Goal: Transaction & Acquisition: Purchase product/service

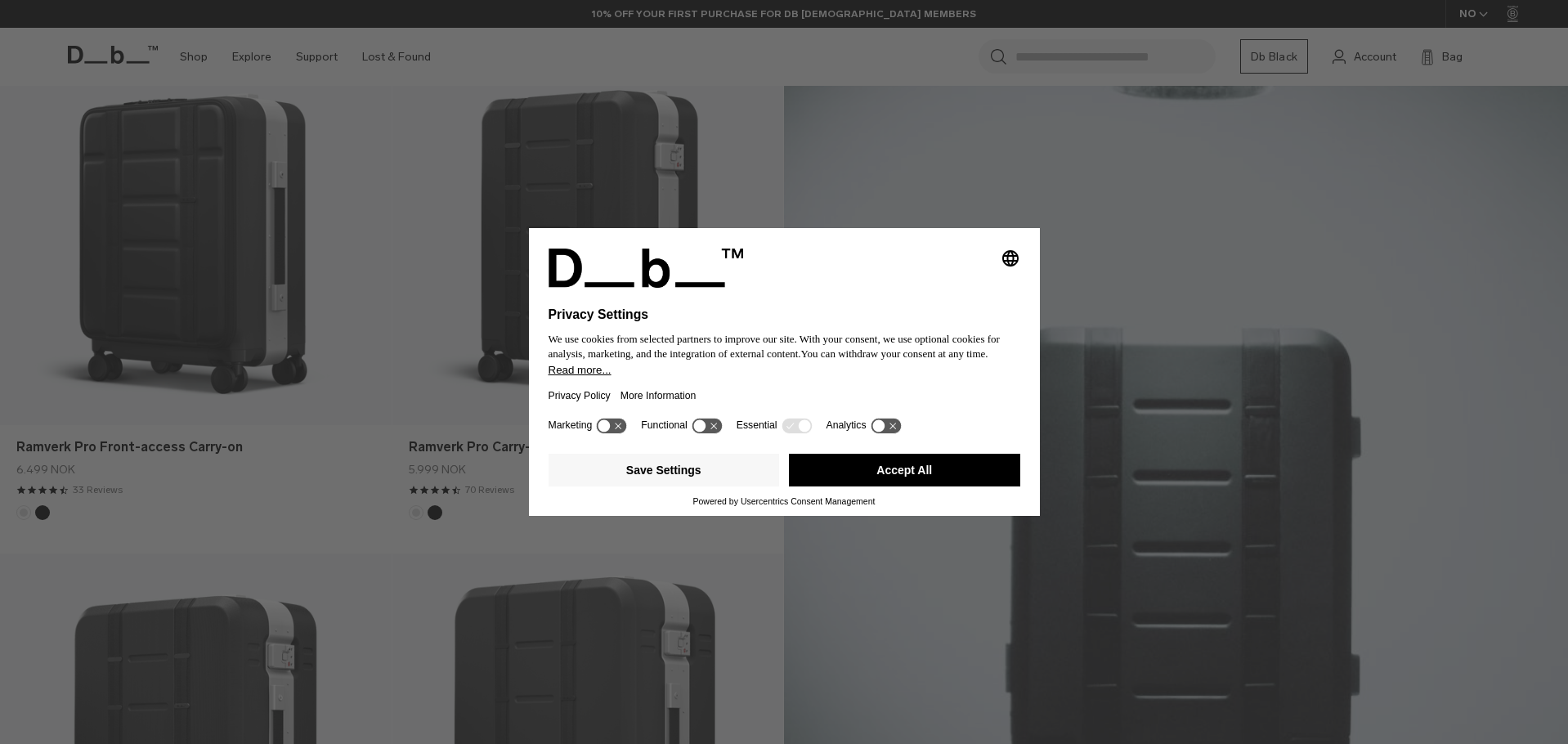
click at [921, 462] on button "Accept All" at bounding box center [904, 469] width 231 height 33
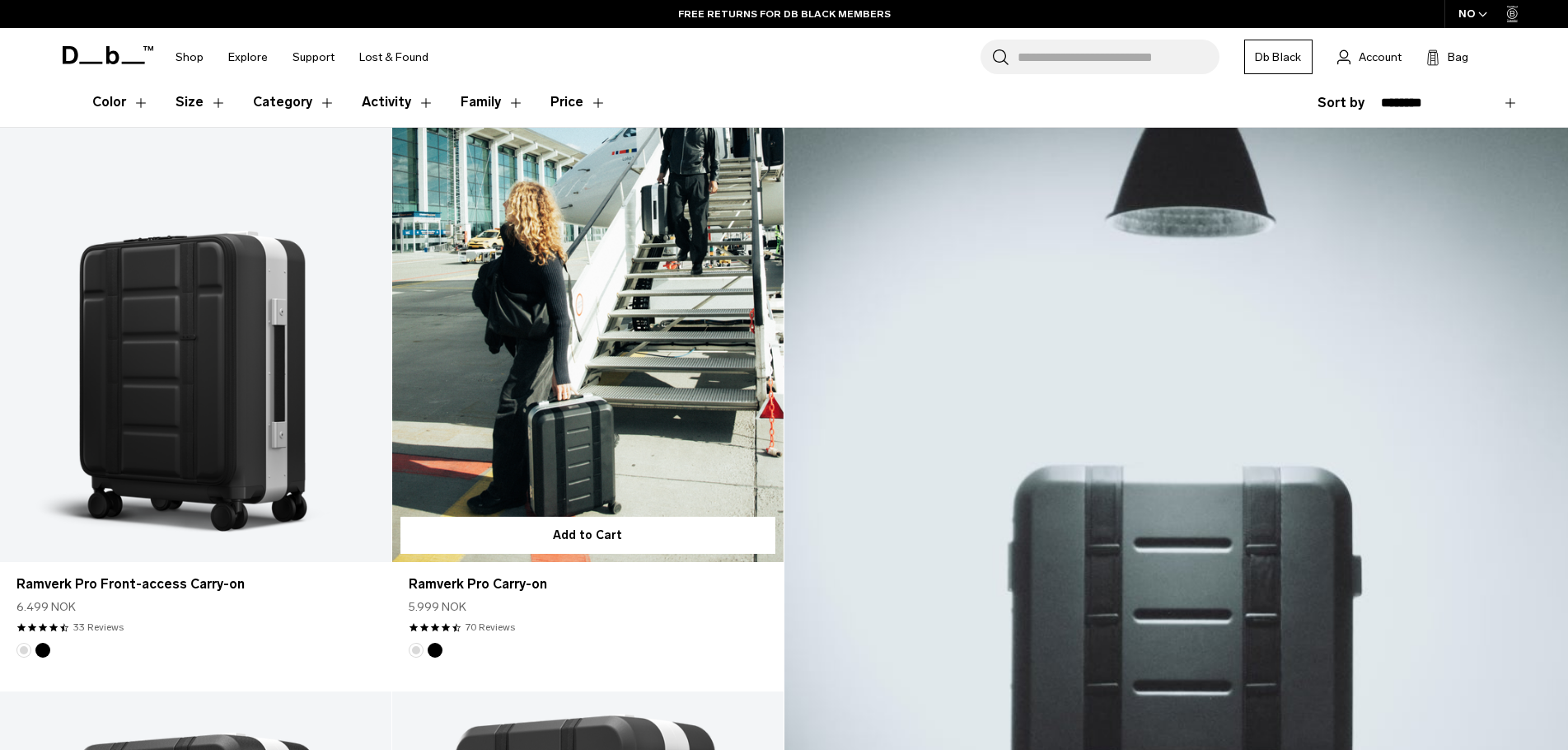
scroll to position [329, 0]
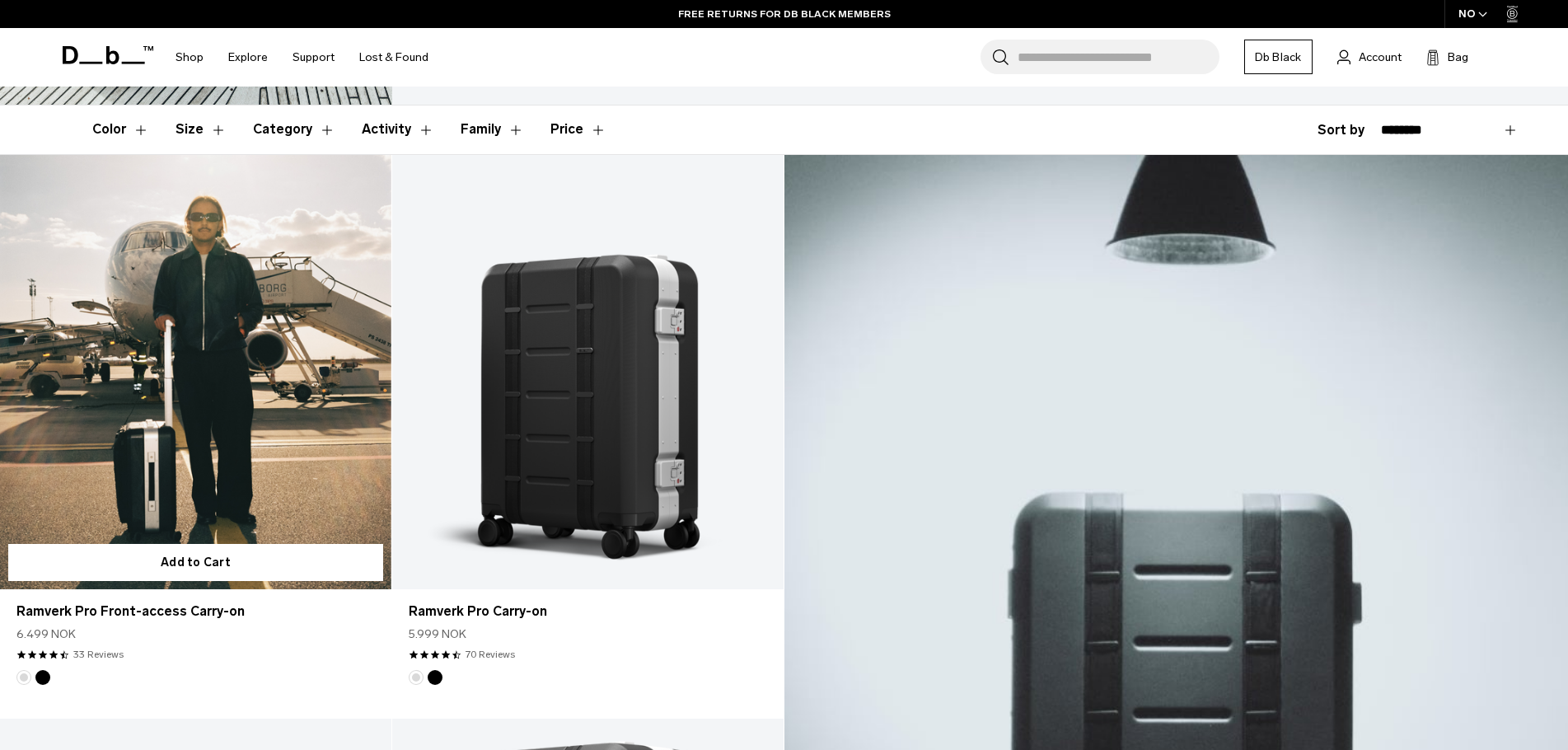
click at [195, 375] on link "Ramverk Pro Front-access Carry-on" at bounding box center [196, 372] width 391 height 435
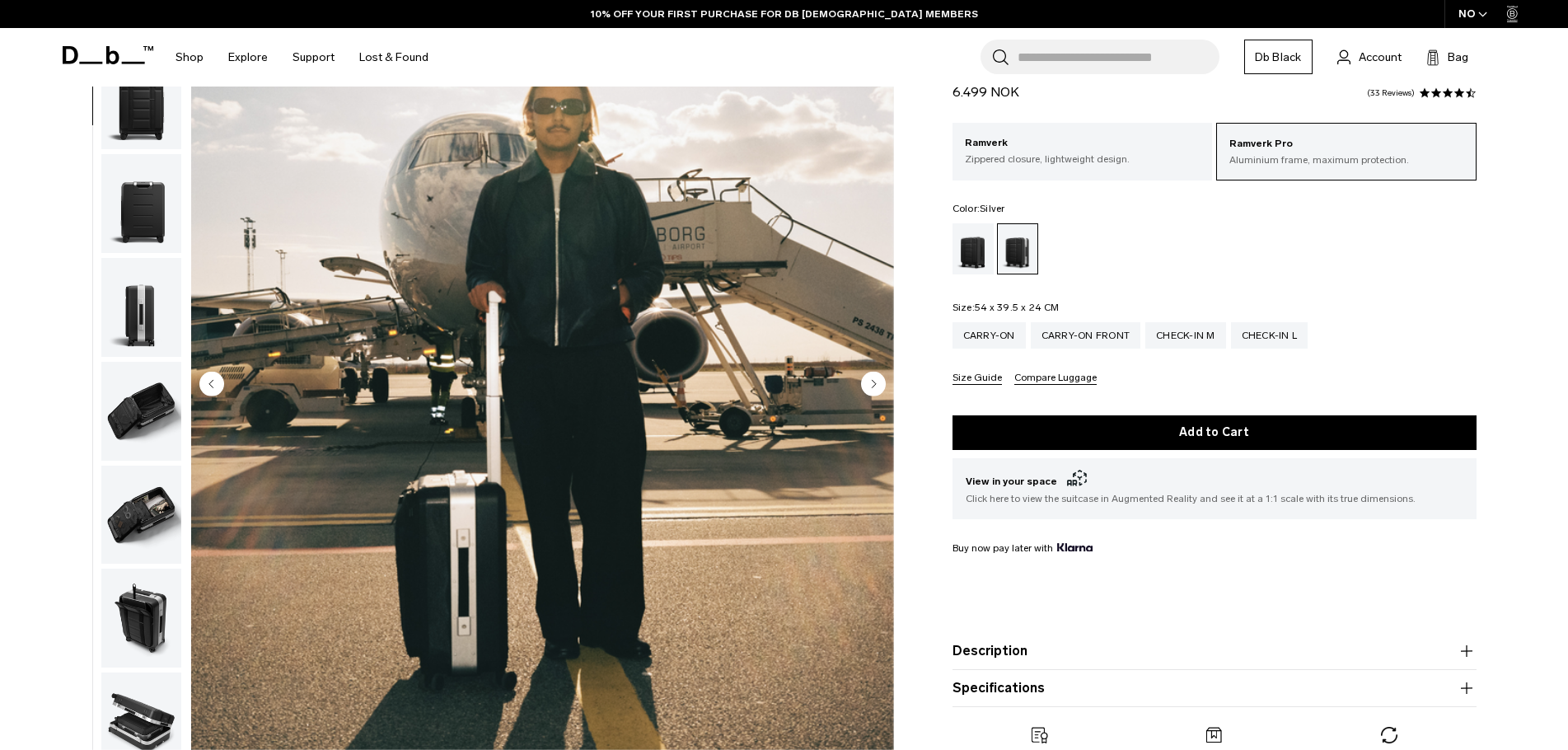
click at [877, 384] on circle "Next slide" at bounding box center [873, 383] width 25 height 25
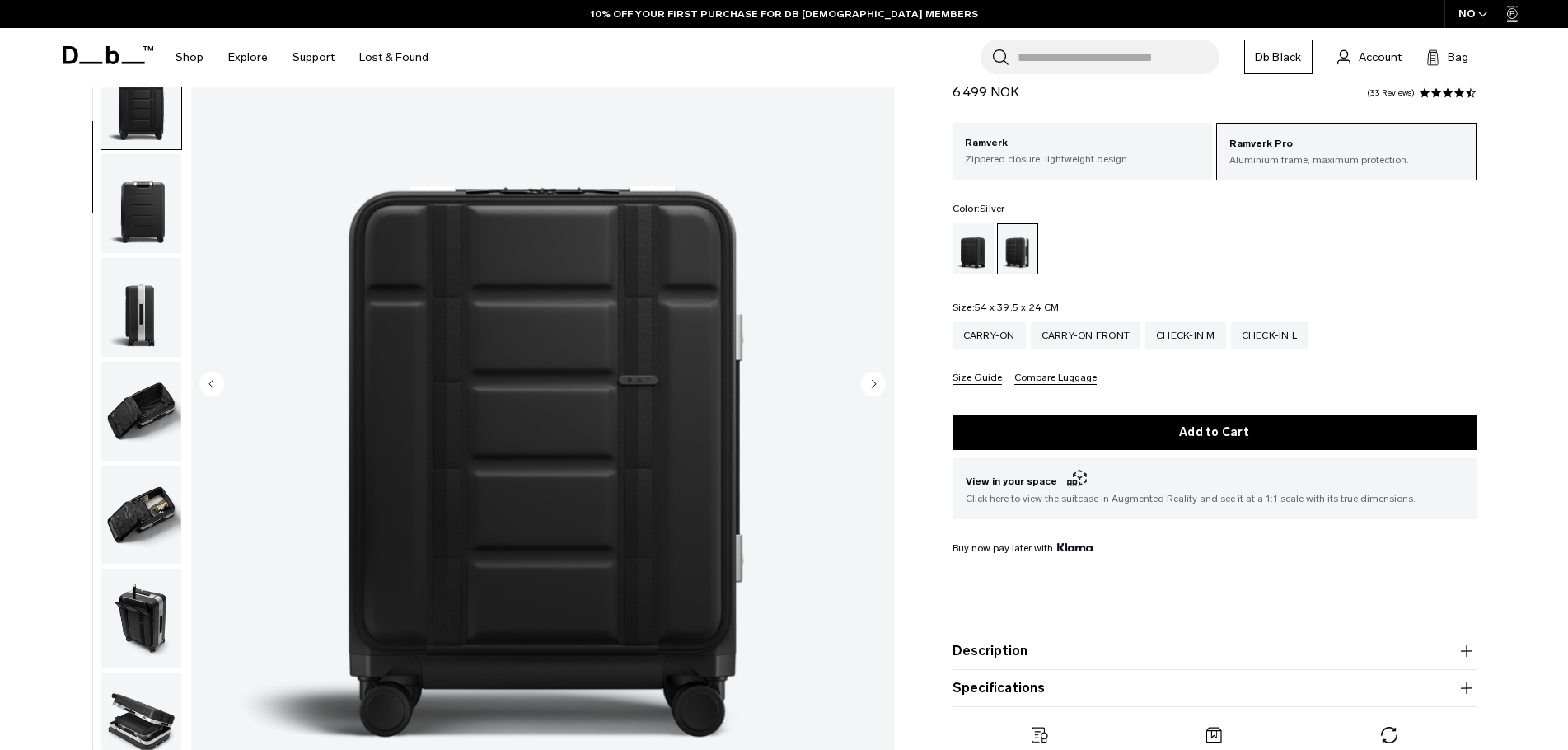
scroll to position [156, 0]
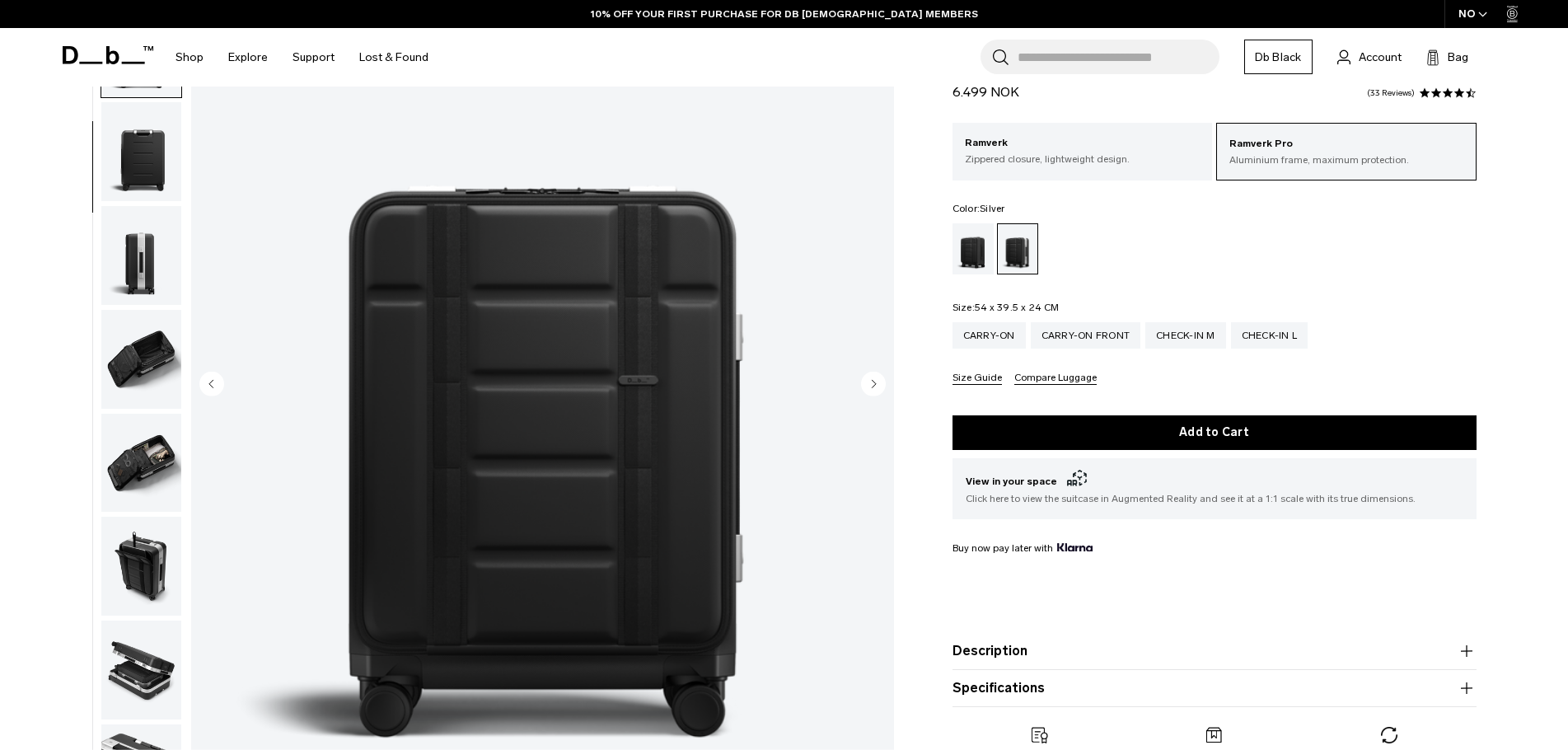
click at [877, 384] on circle "Next slide" at bounding box center [873, 383] width 25 height 25
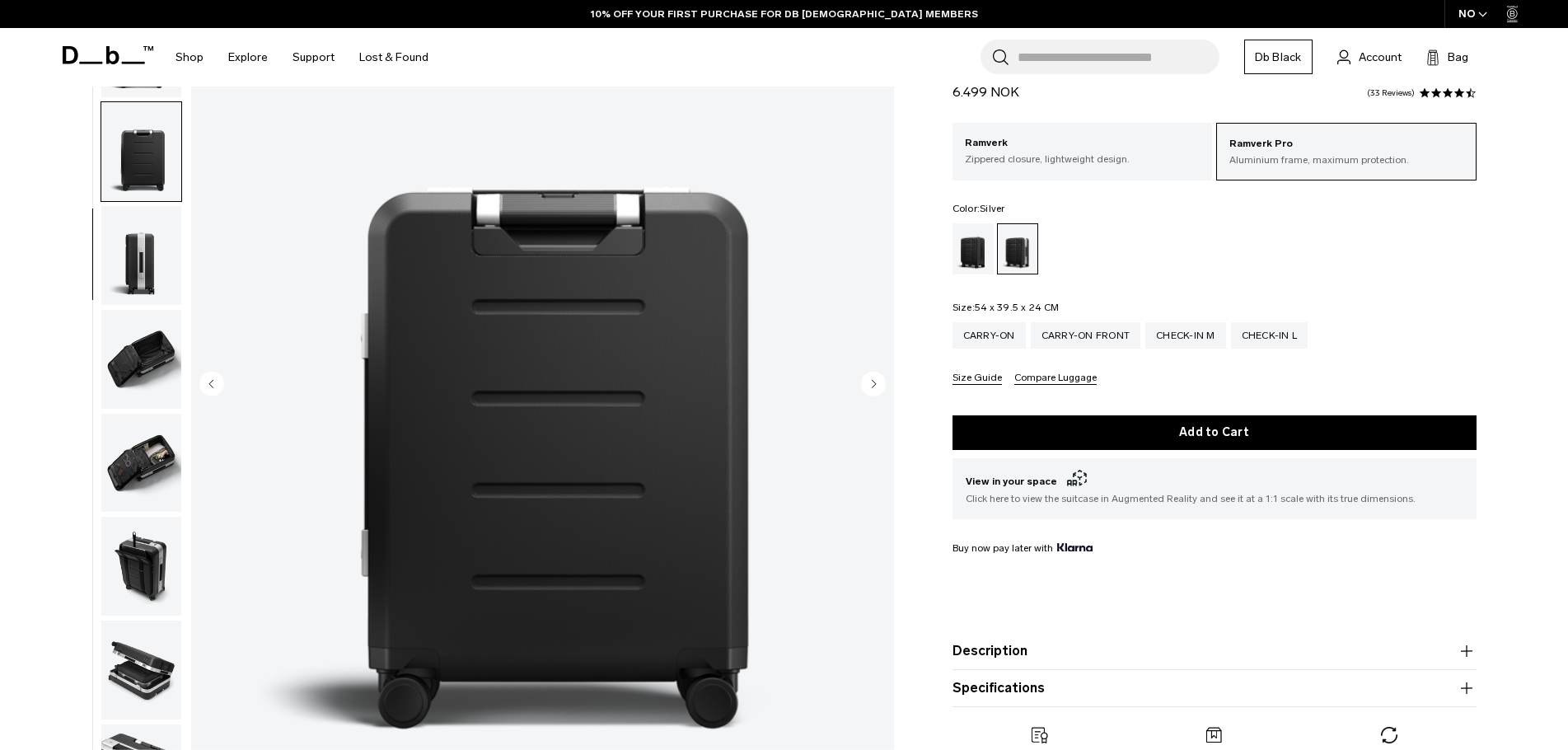
click at [877, 384] on circle "Next slide" at bounding box center [873, 383] width 25 height 25
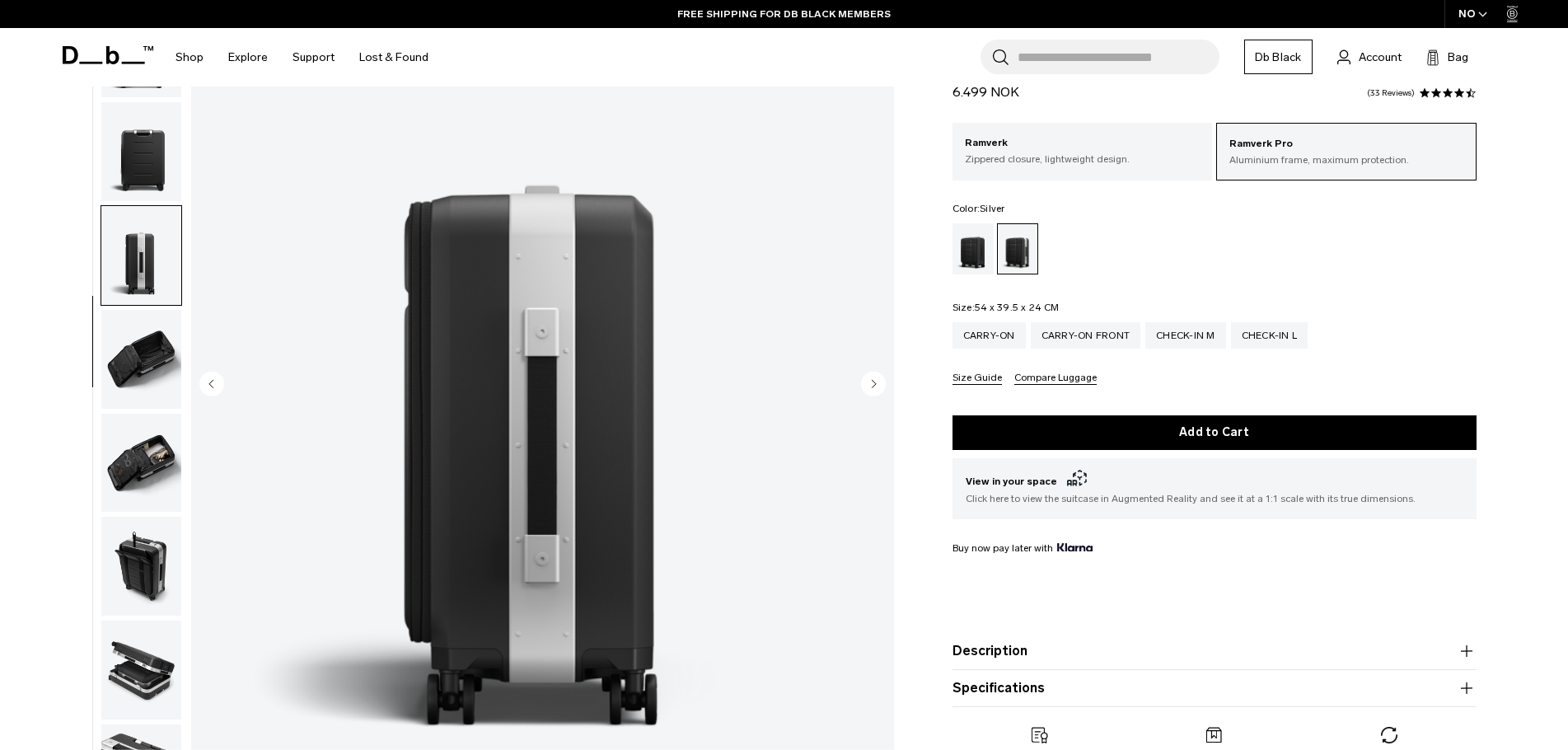
click at [877, 384] on circle "Next slide" at bounding box center [873, 383] width 25 height 25
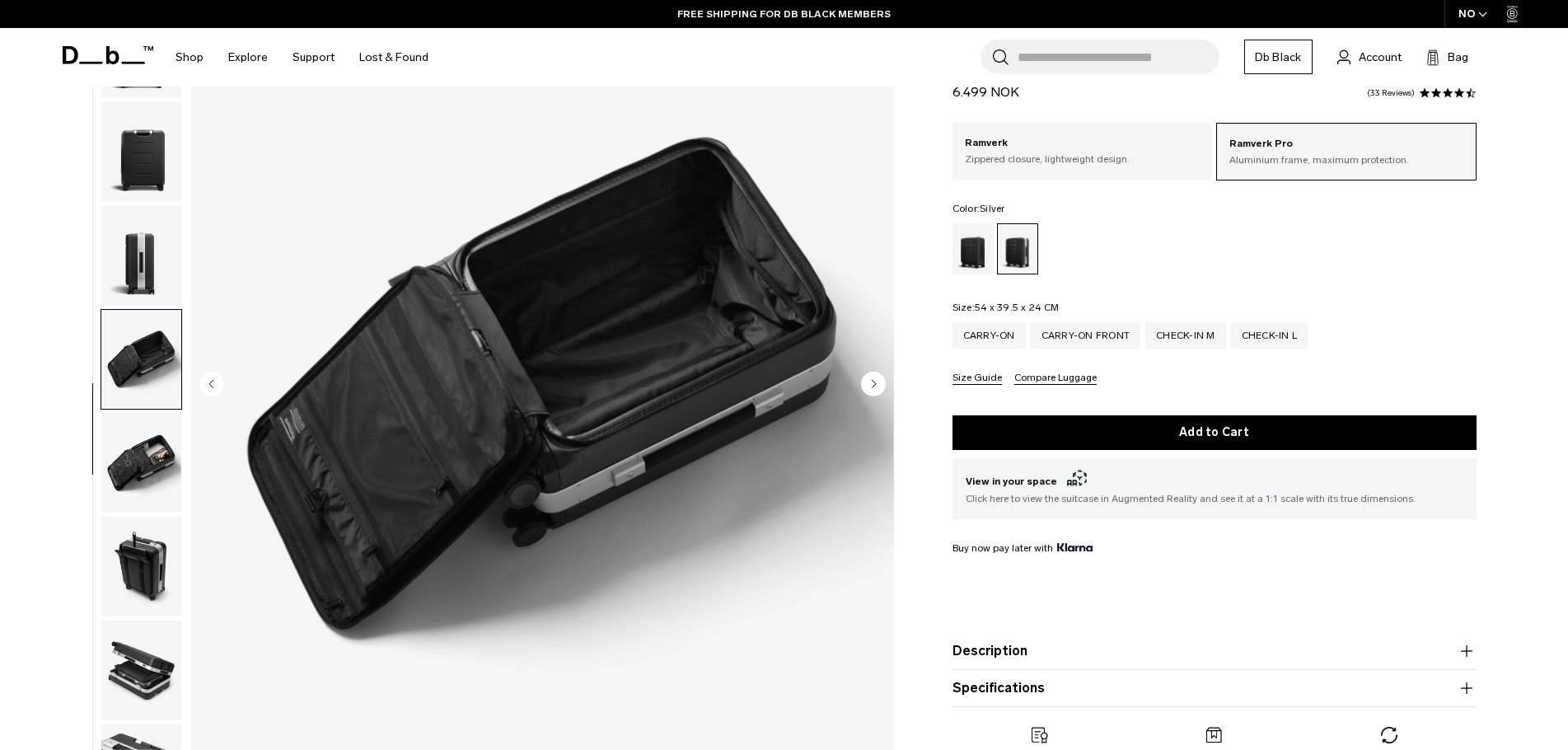
click at [876, 385] on circle "Next slide" at bounding box center [873, 383] width 25 height 25
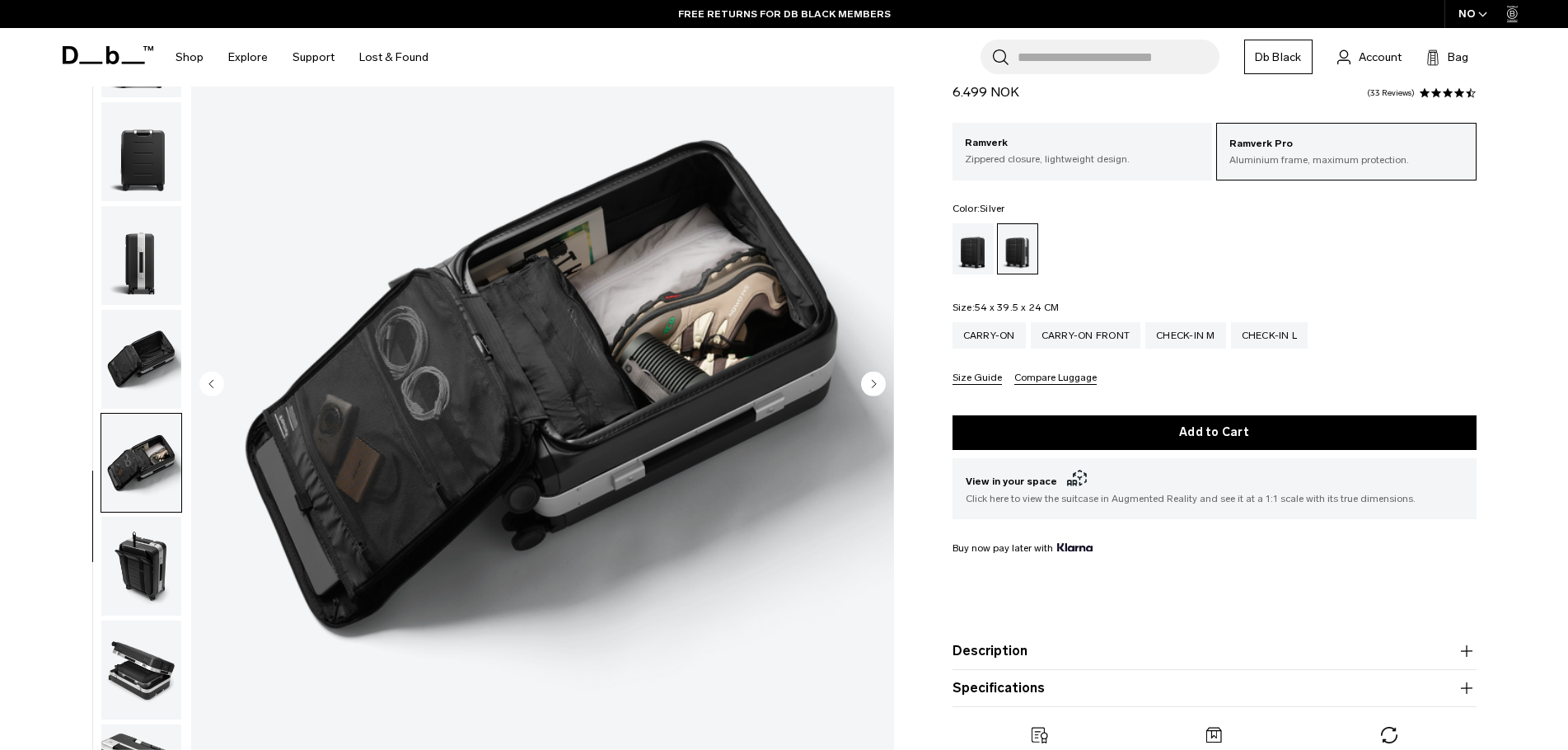
click at [869, 380] on circle "Next slide" at bounding box center [873, 383] width 25 height 25
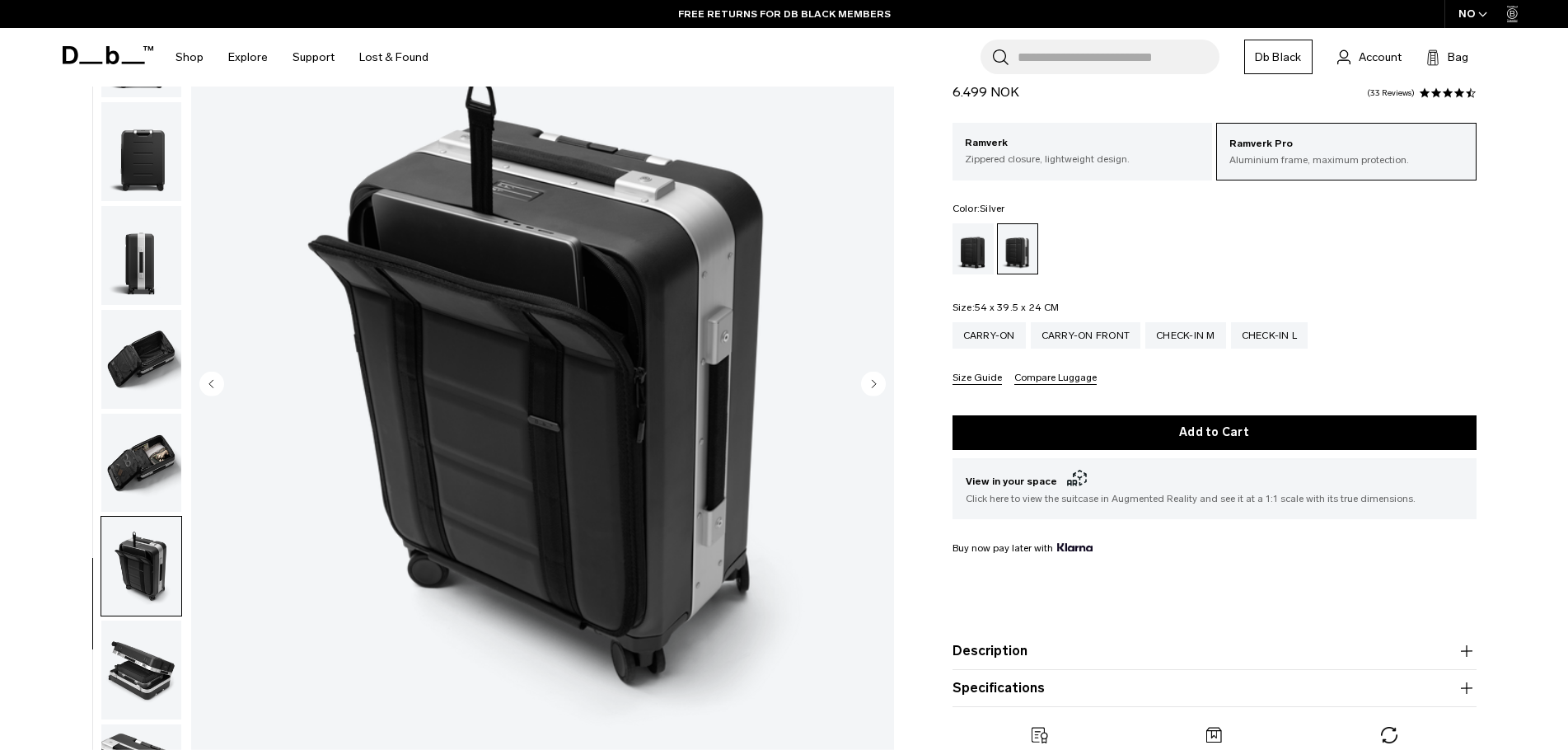
click at [869, 380] on circle "Next slide" at bounding box center [873, 383] width 25 height 25
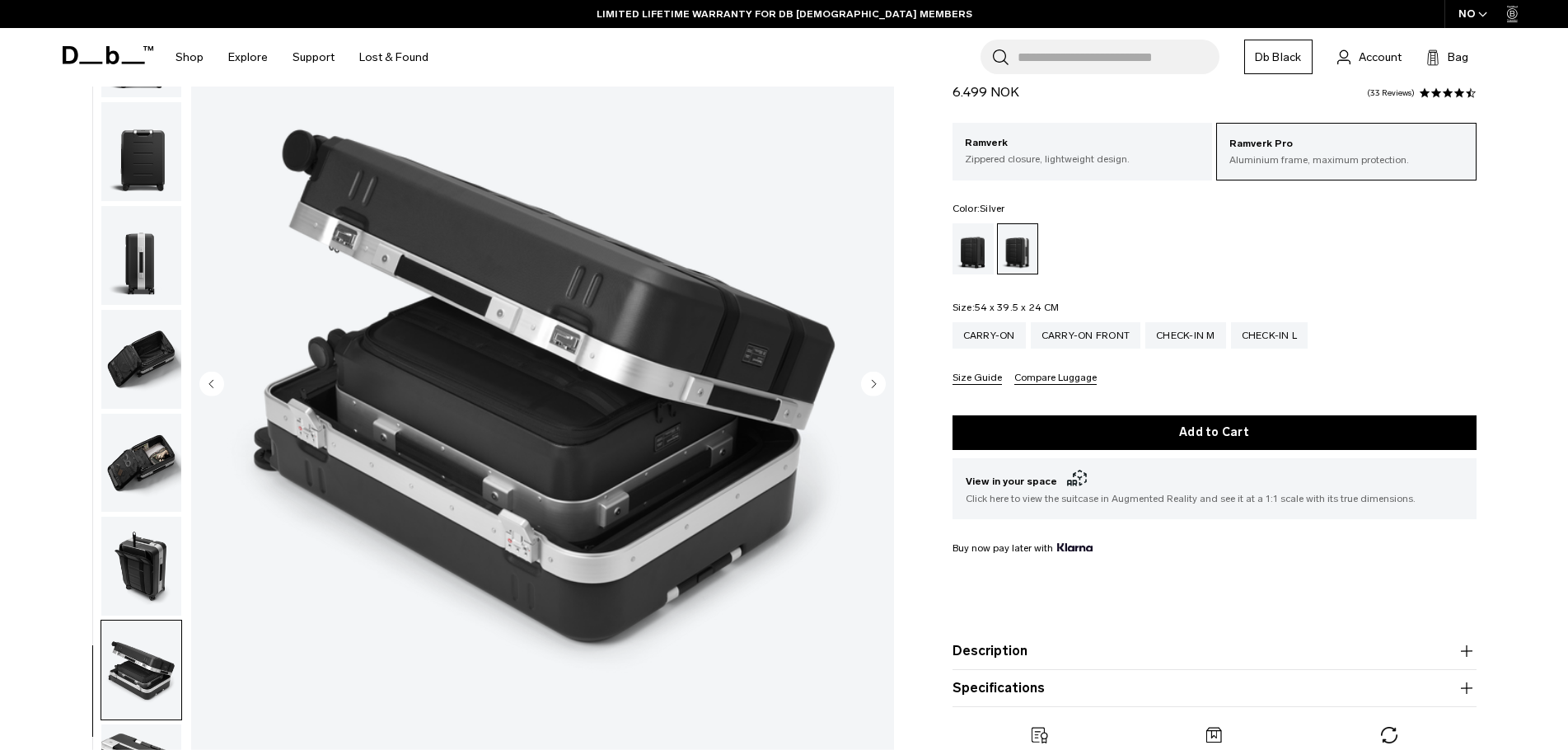
click at [869, 382] on circle "Next slide" at bounding box center [873, 383] width 25 height 25
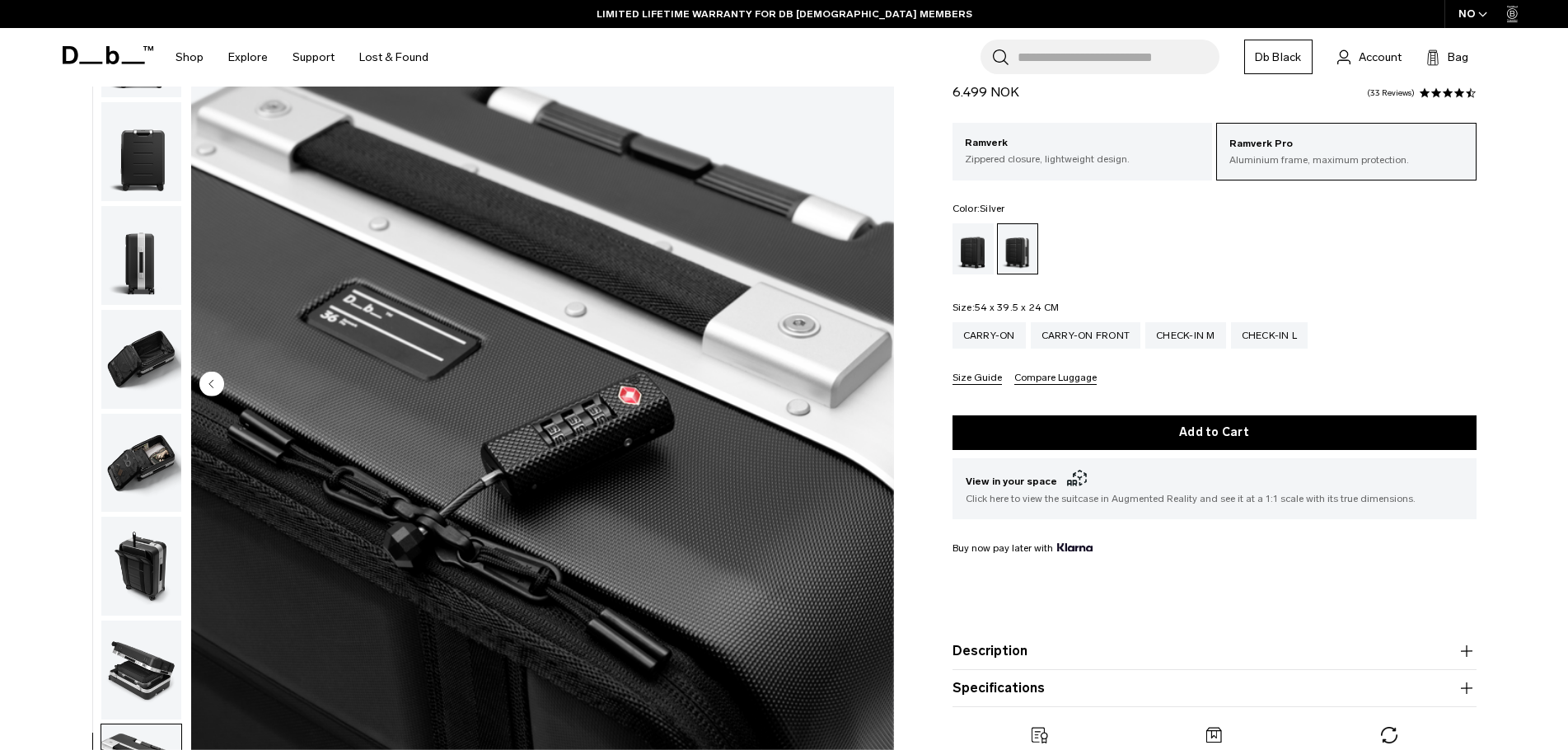
click at [869, 382] on img "10 / 10" at bounding box center [543, 385] width 703 height 878
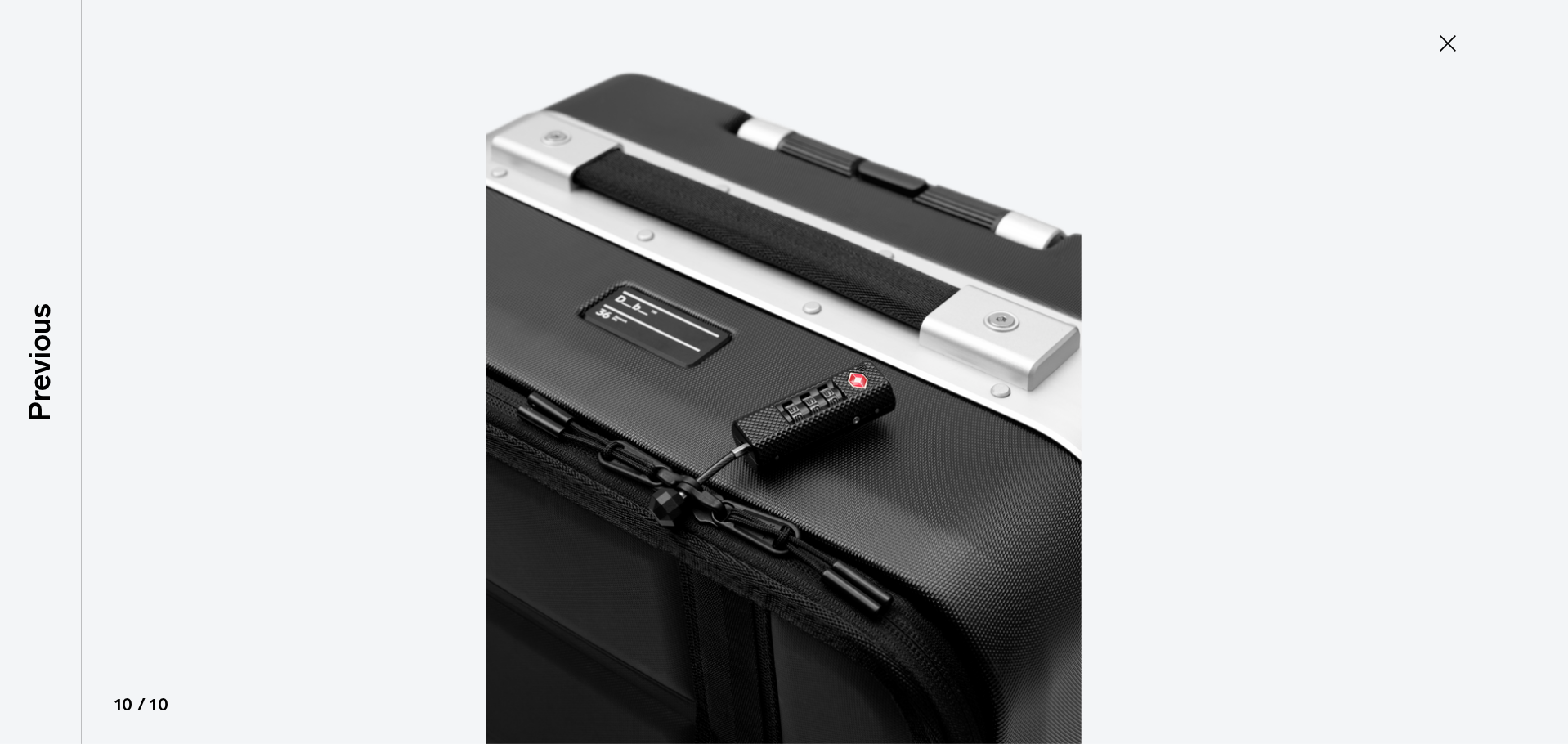
click at [1446, 51] on icon at bounding box center [1448, 43] width 26 height 26
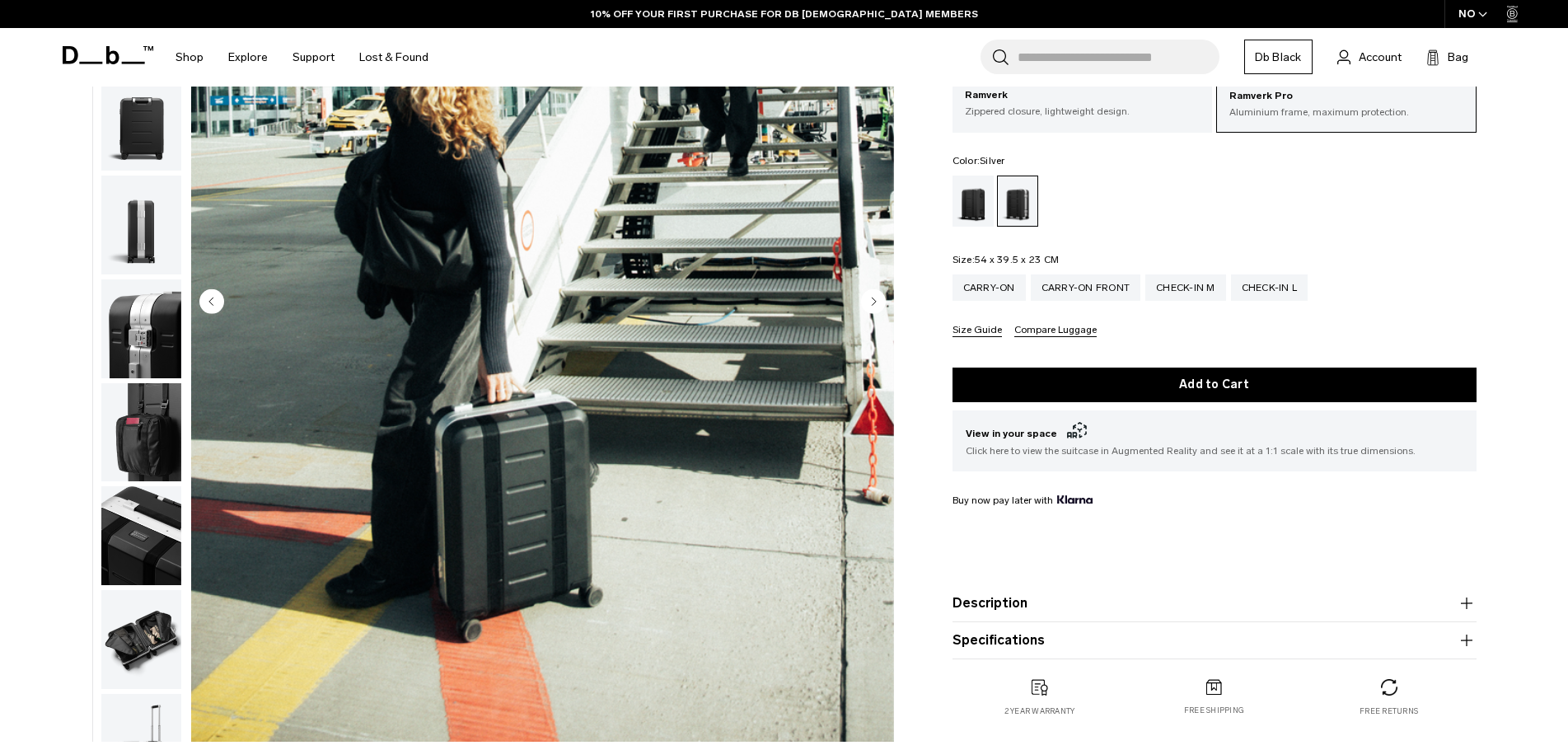
click at [876, 300] on circle "Next slide" at bounding box center [873, 301] width 25 height 25
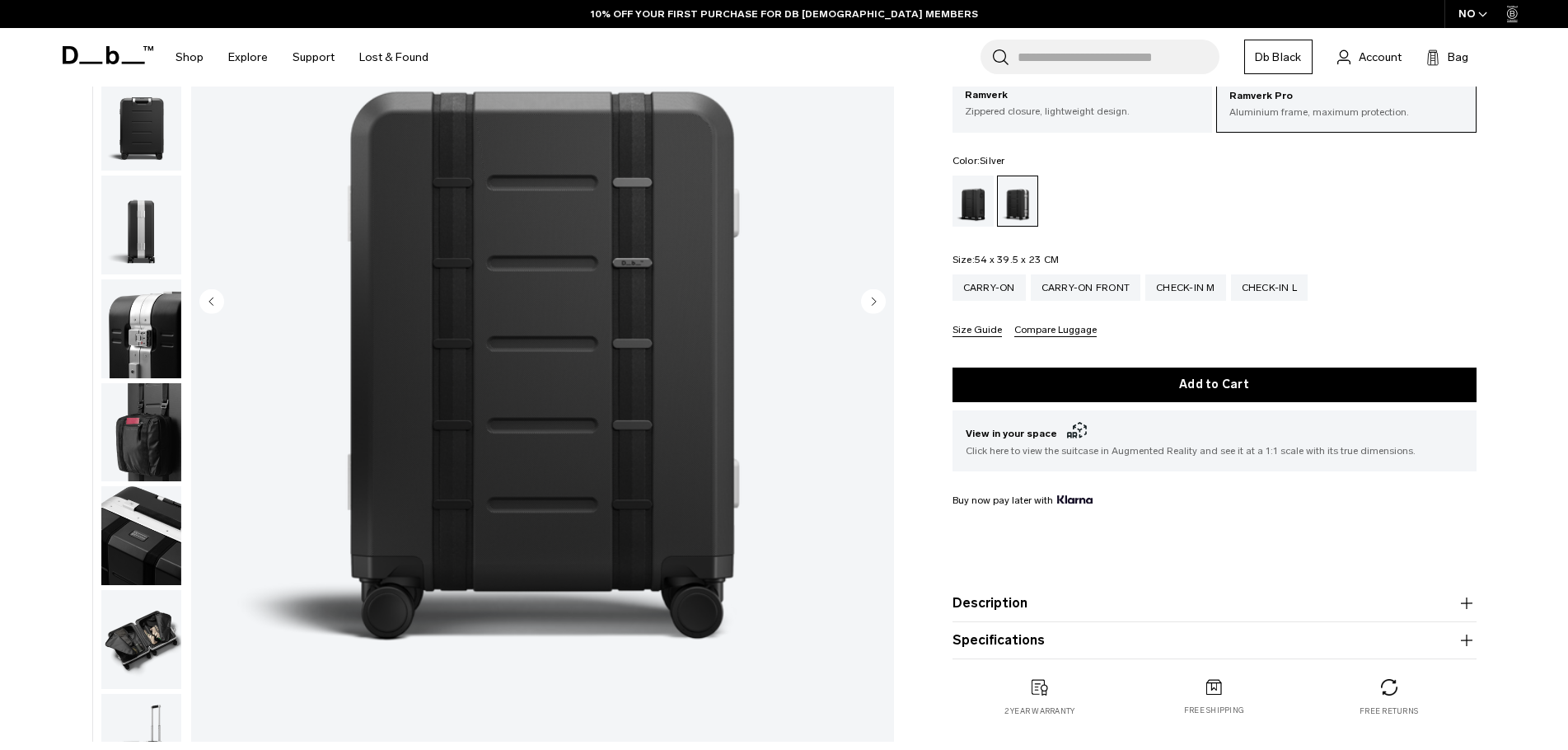
scroll to position [207, 0]
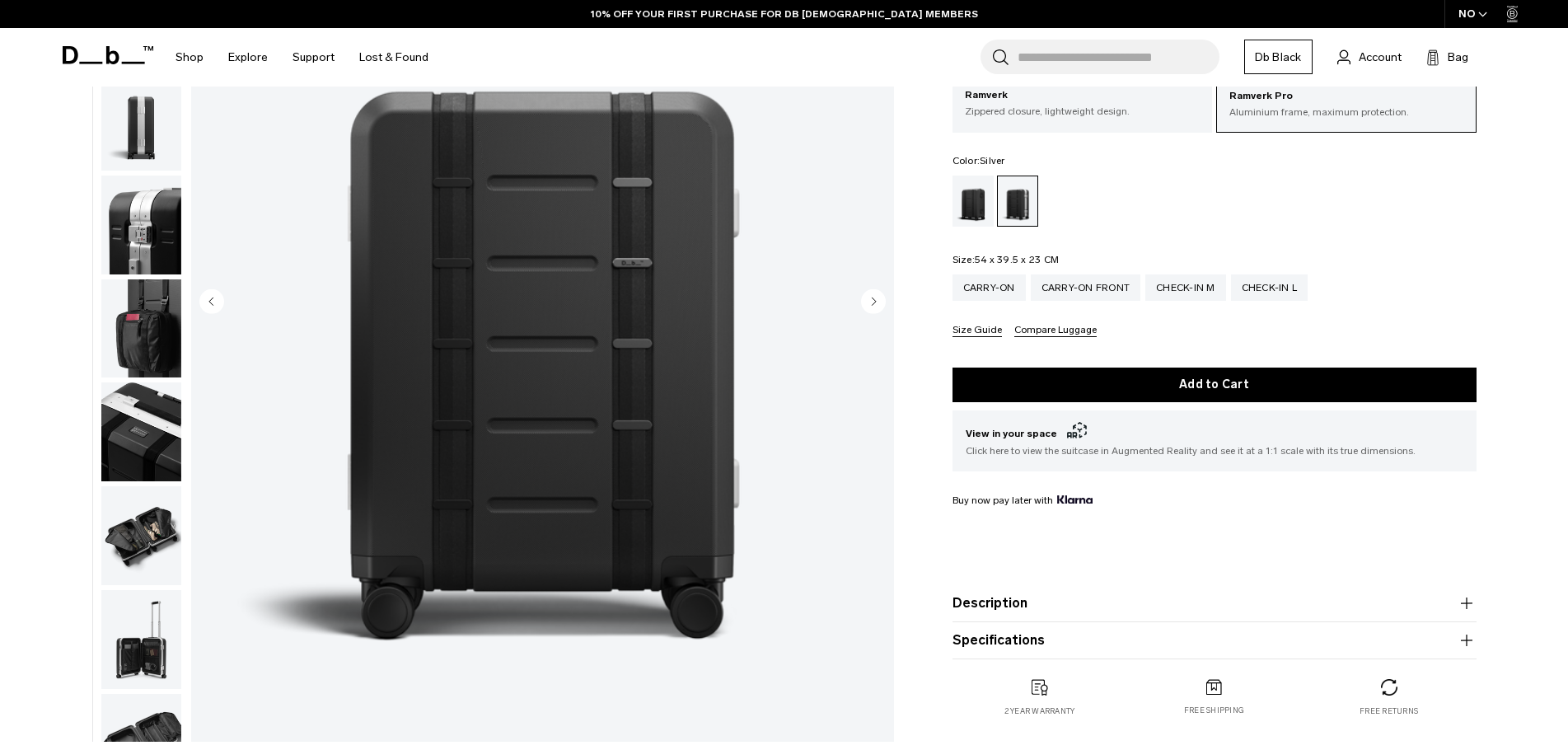
click at [876, 300] on circle "Next slide" at bounding box center [873, 301] width 25 height 25
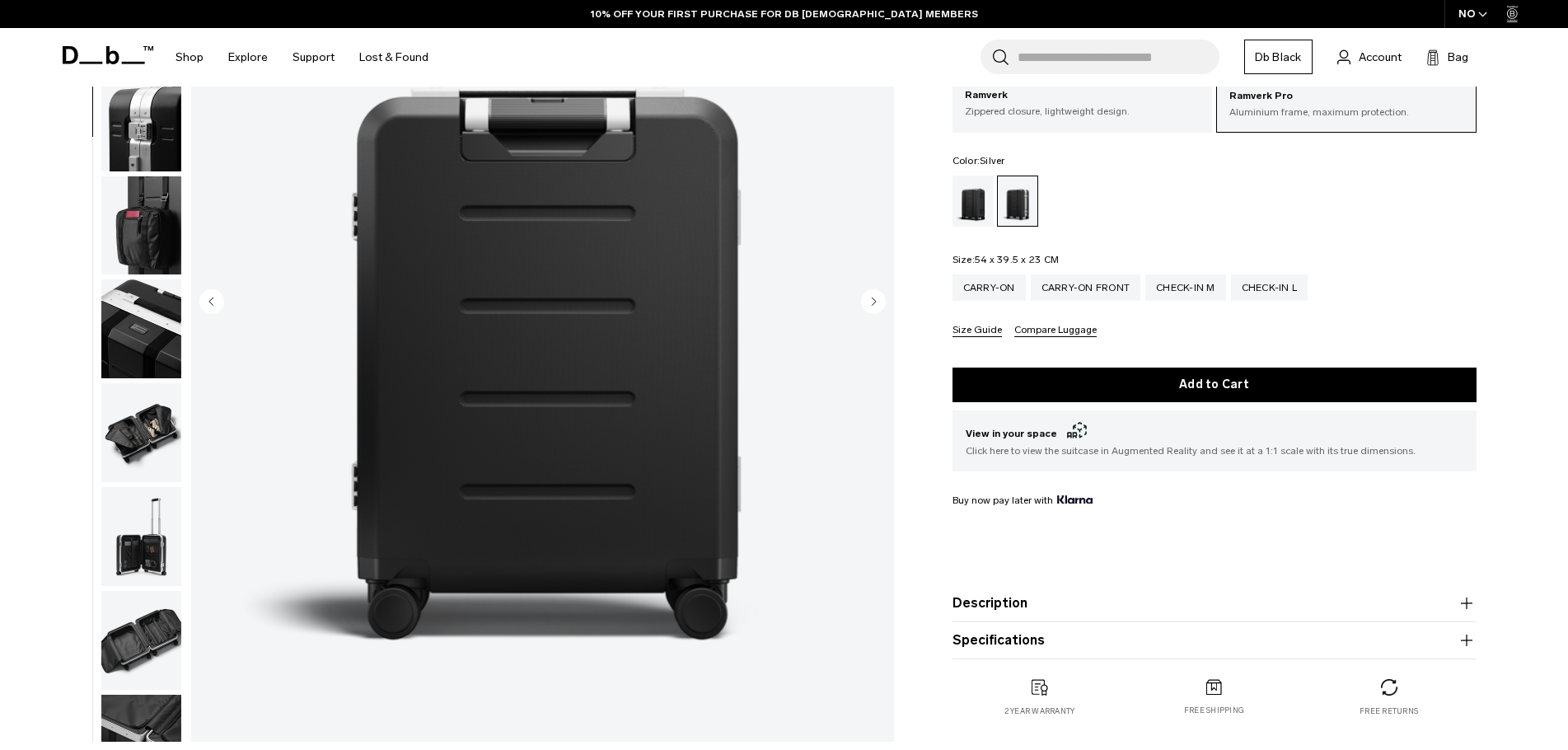
click at [876, 300] on circle "Next slide" at bounding box center [873, 301] width 25 height 25
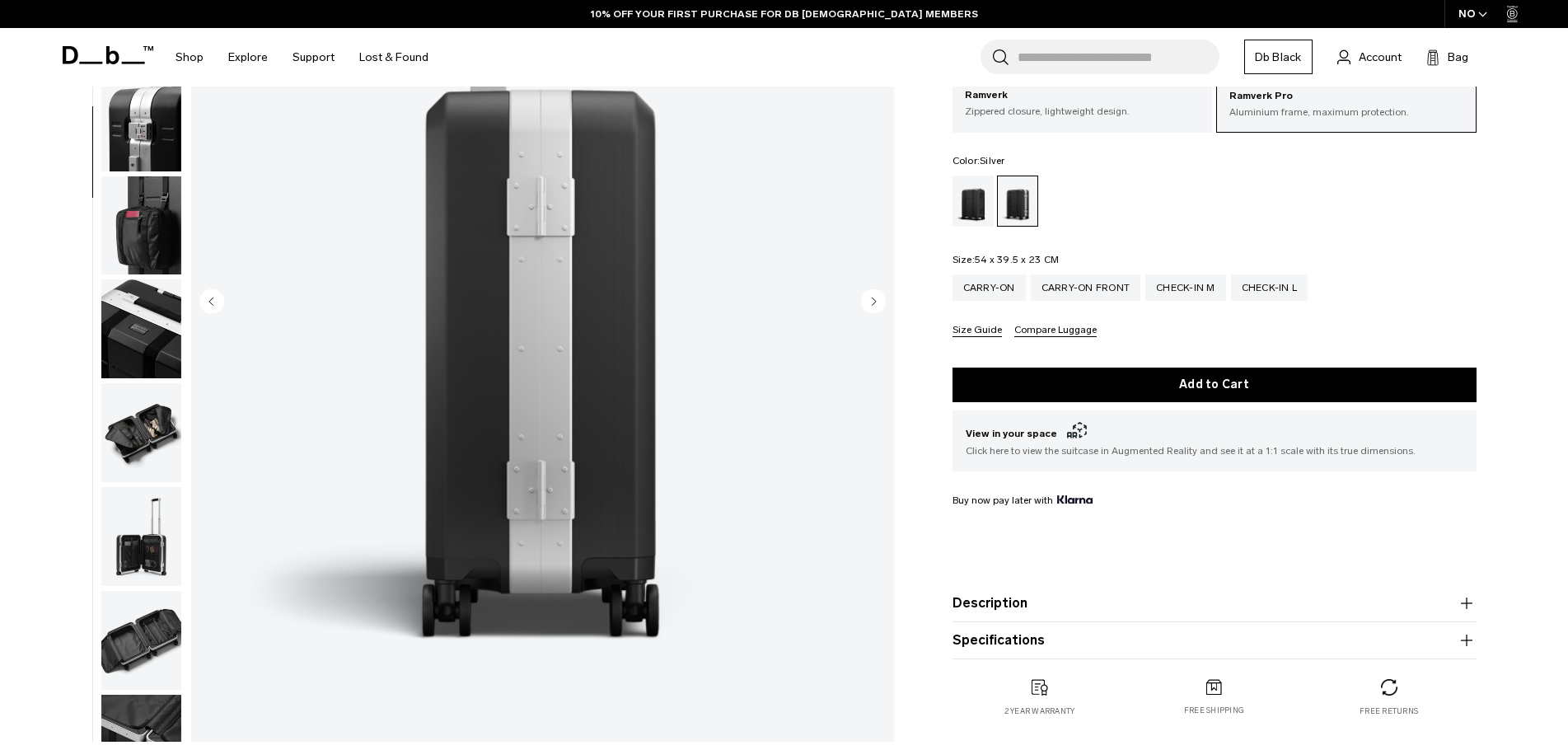
scroll to position [414, 0]
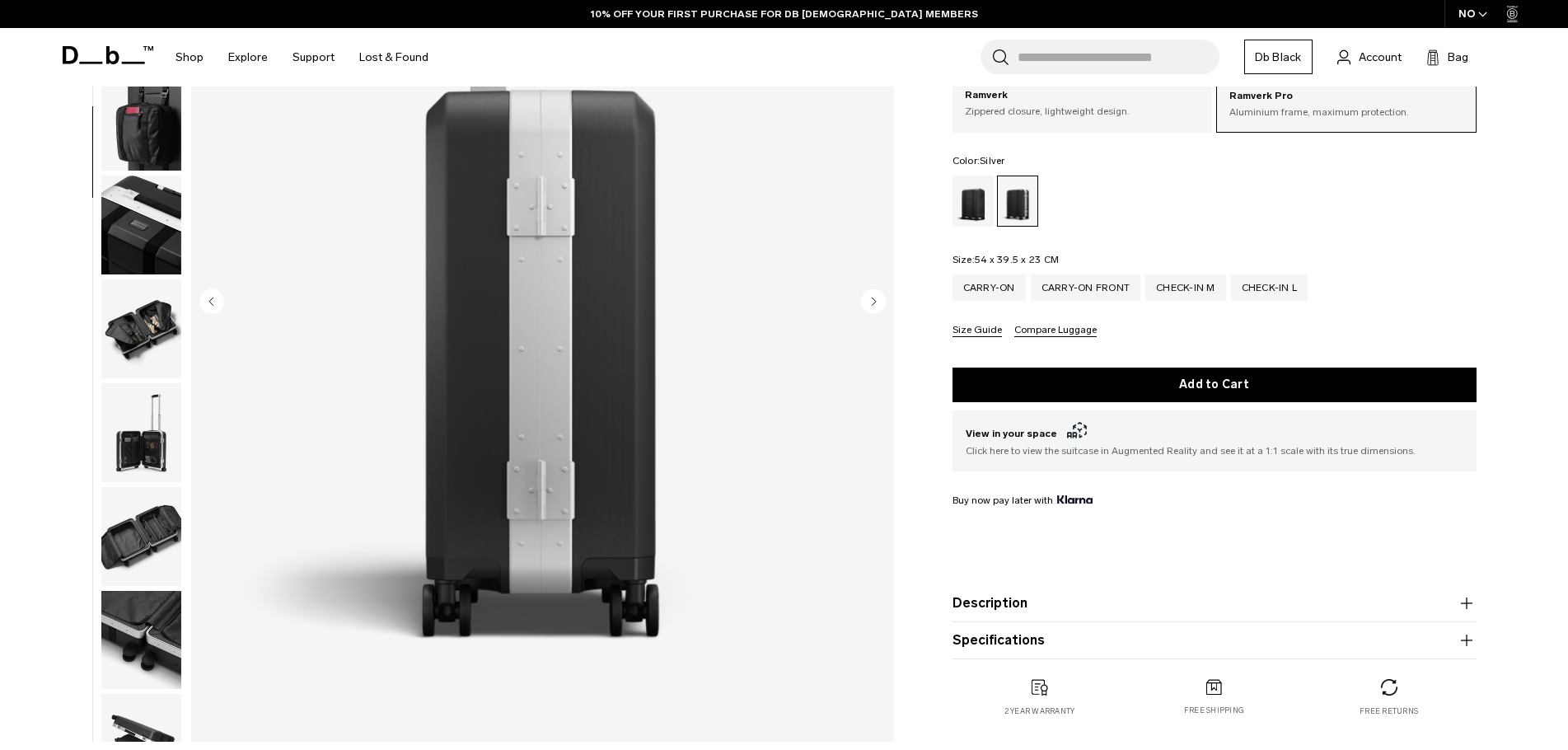
click at [876, 300] on circle "Next slide" at bounding box center [873, 301] width 25 height 25
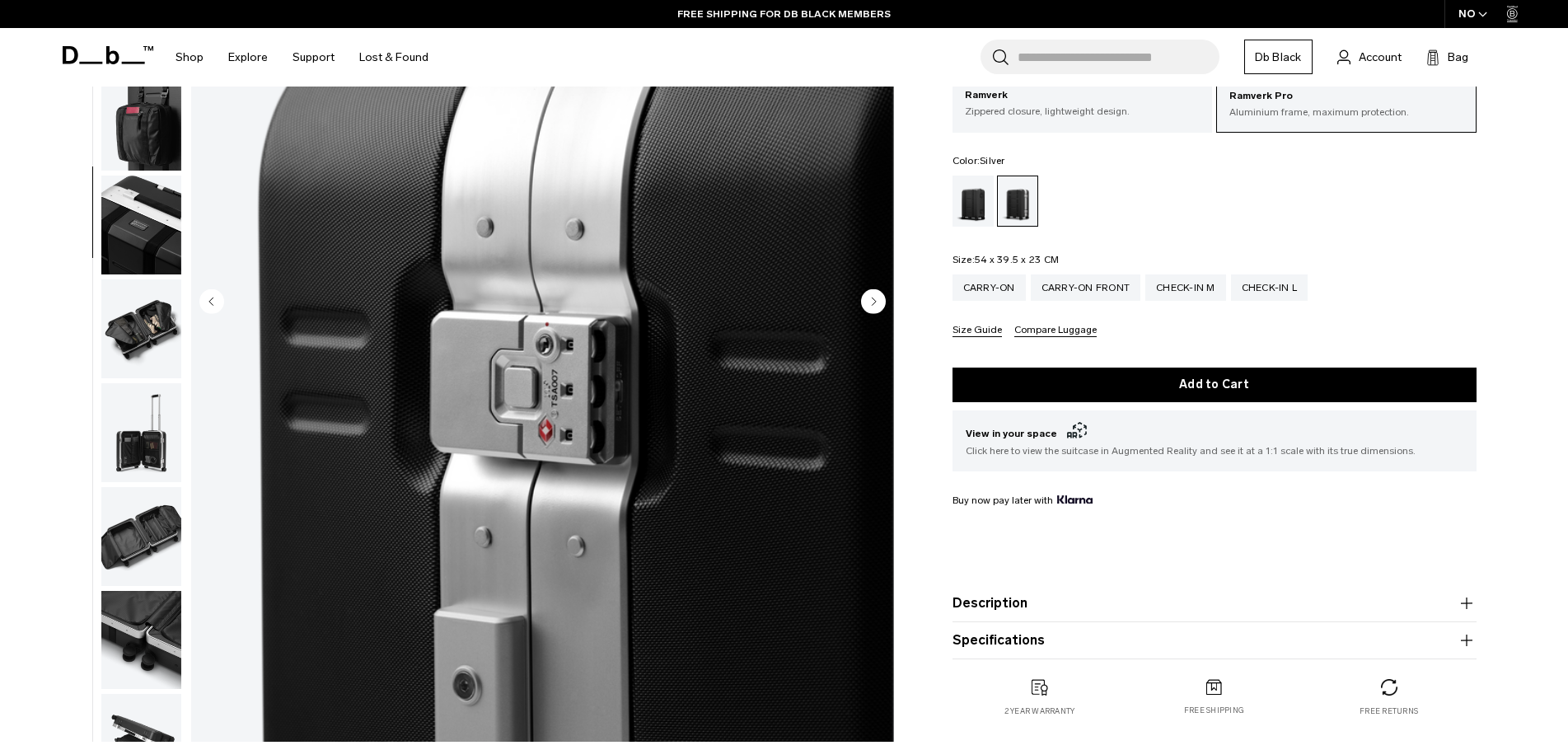
scroll to position [518, 0]
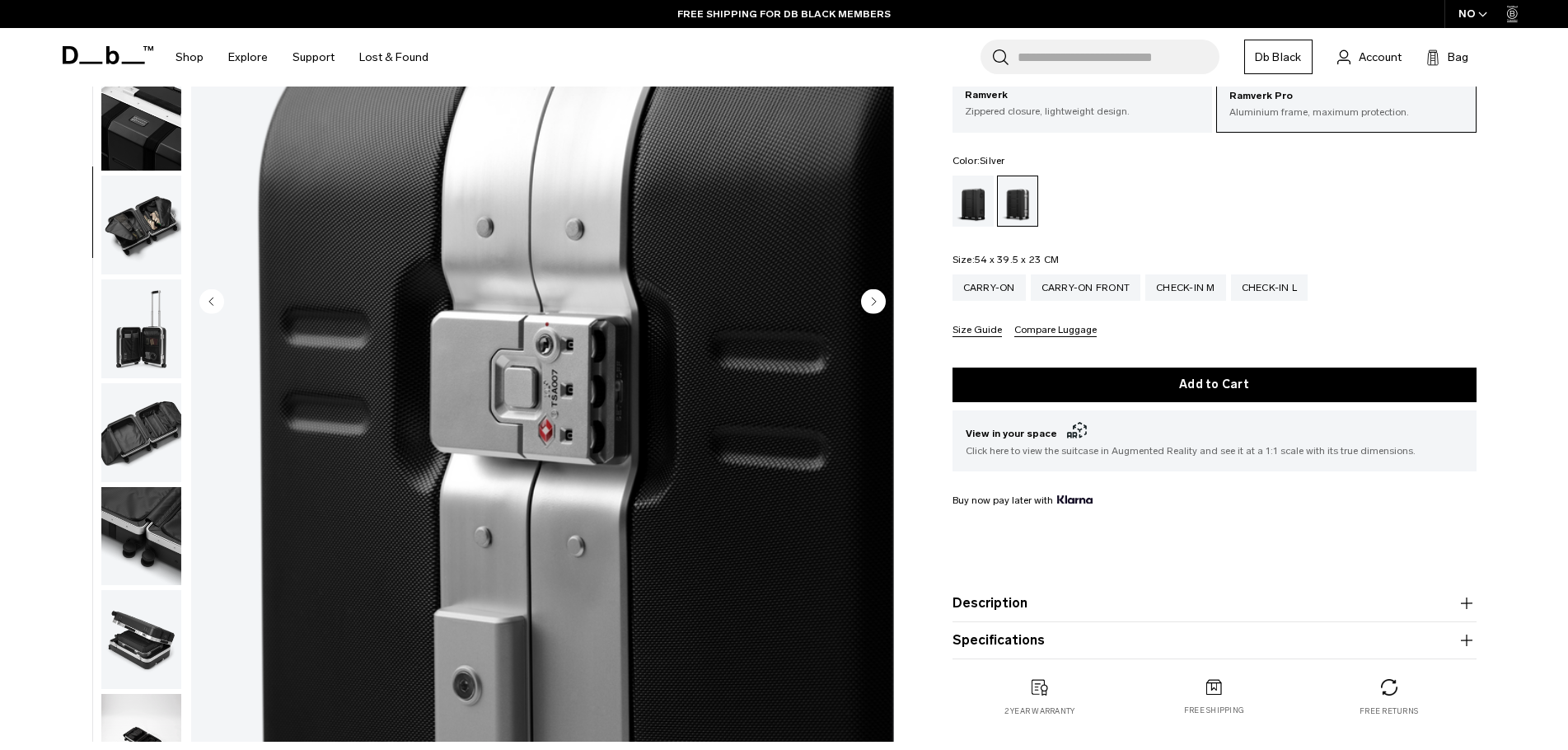
click at [876, 300] on circle "Next slide" at bounding box center [873, 301] width 25 height 25
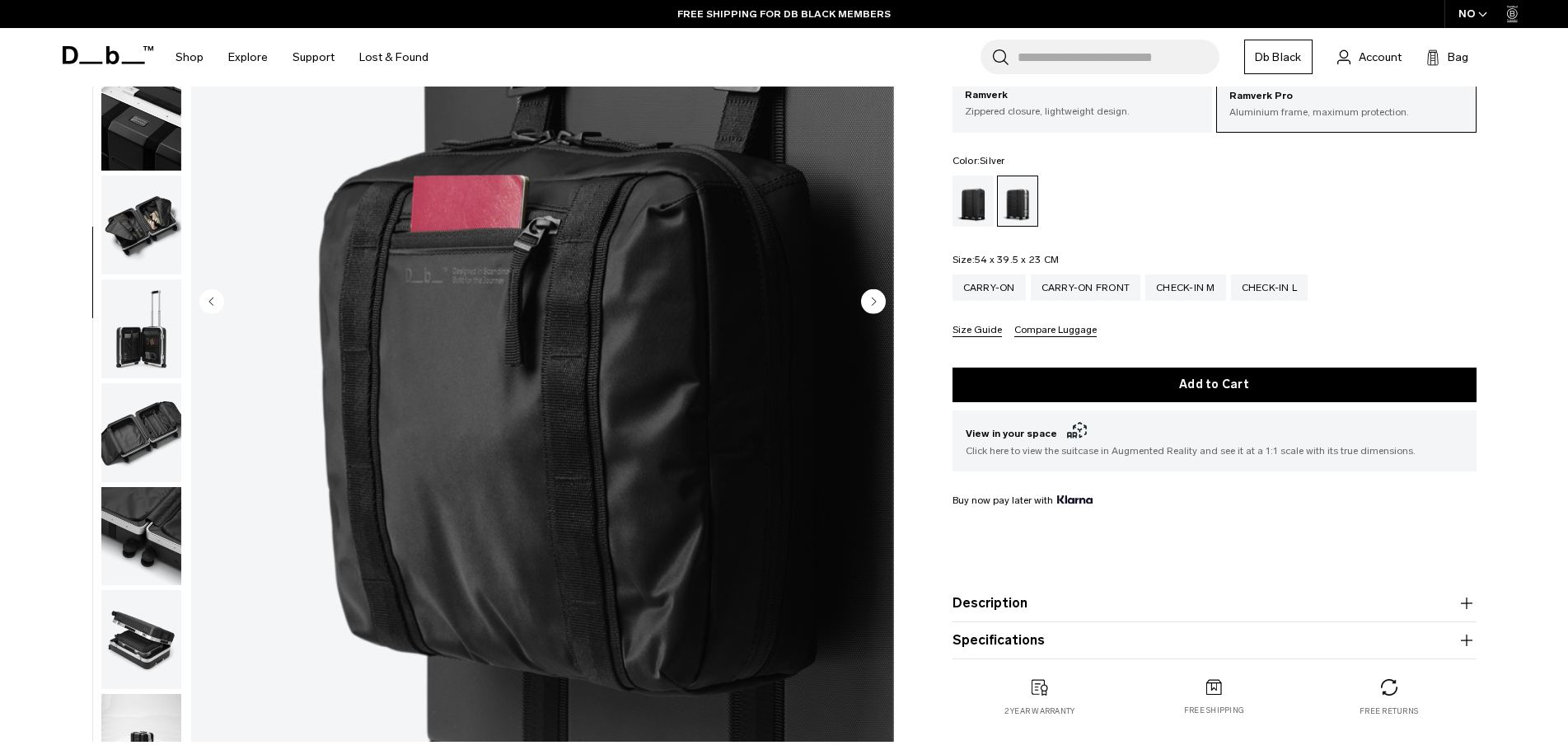
scroll to position [570, 0]
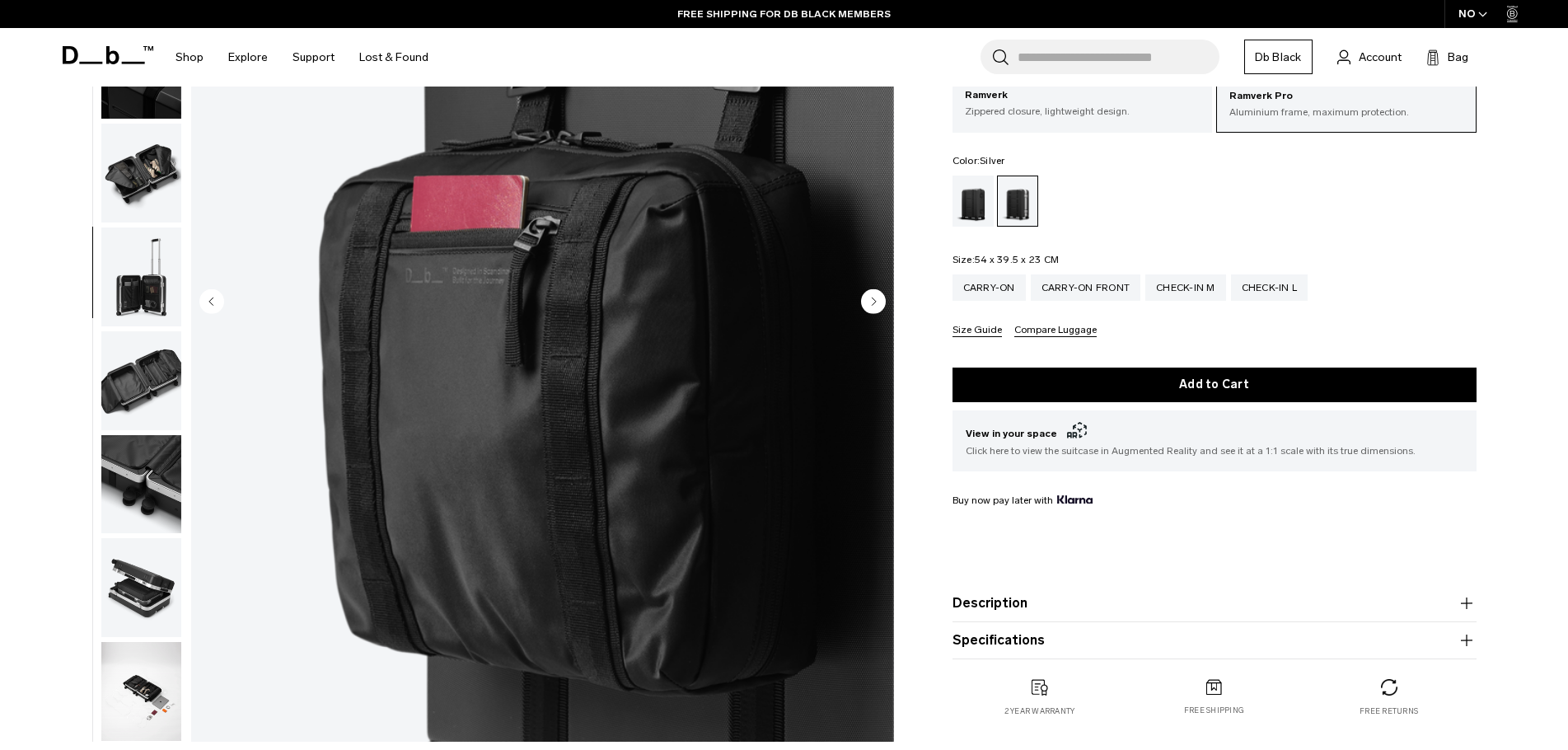
click at [876, 300] on circle "Next slide" at bounding box center [873, 301] width 25 height 25
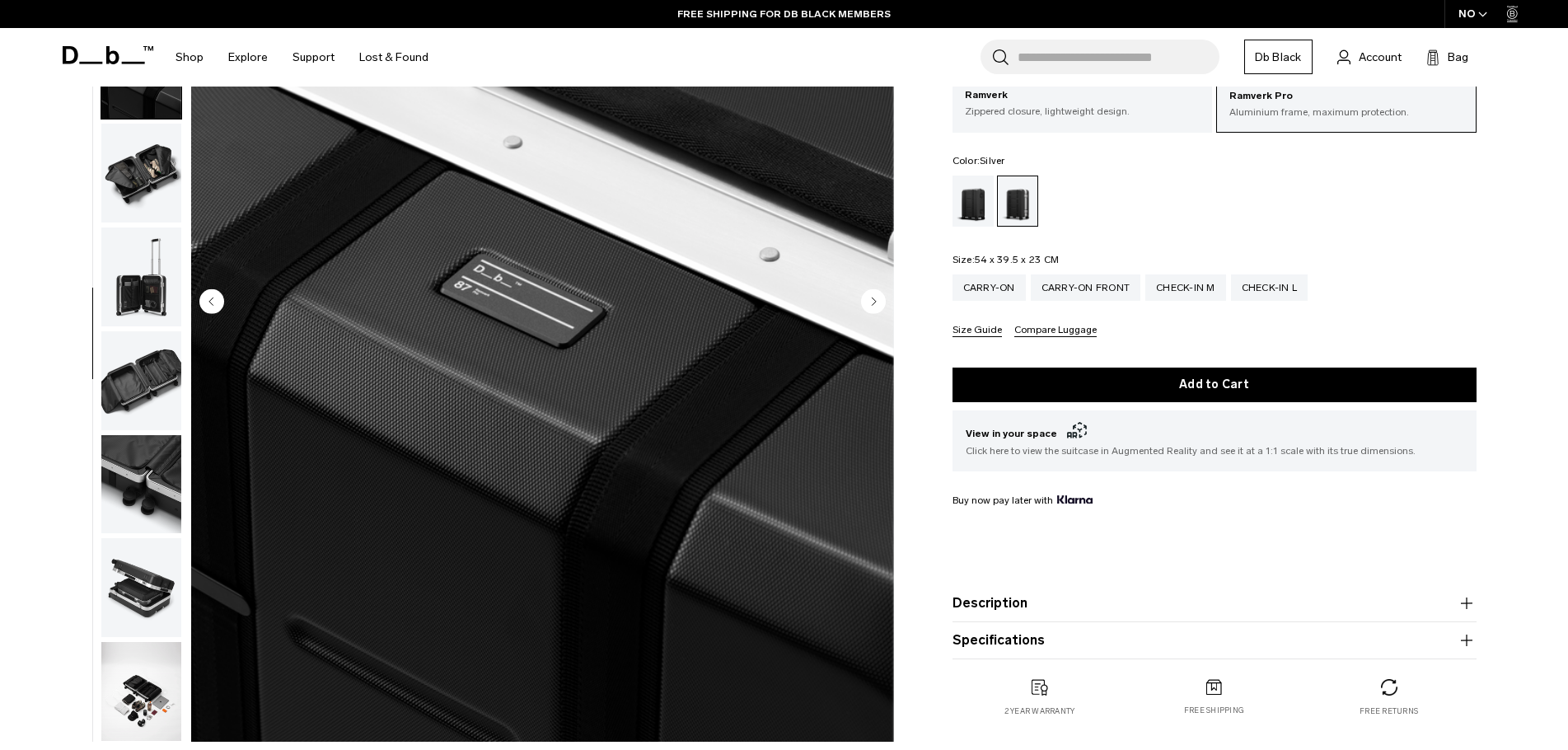
click at [876, 300] on circle "Next slide" at bounding box center [873, 301] width 25 height 25
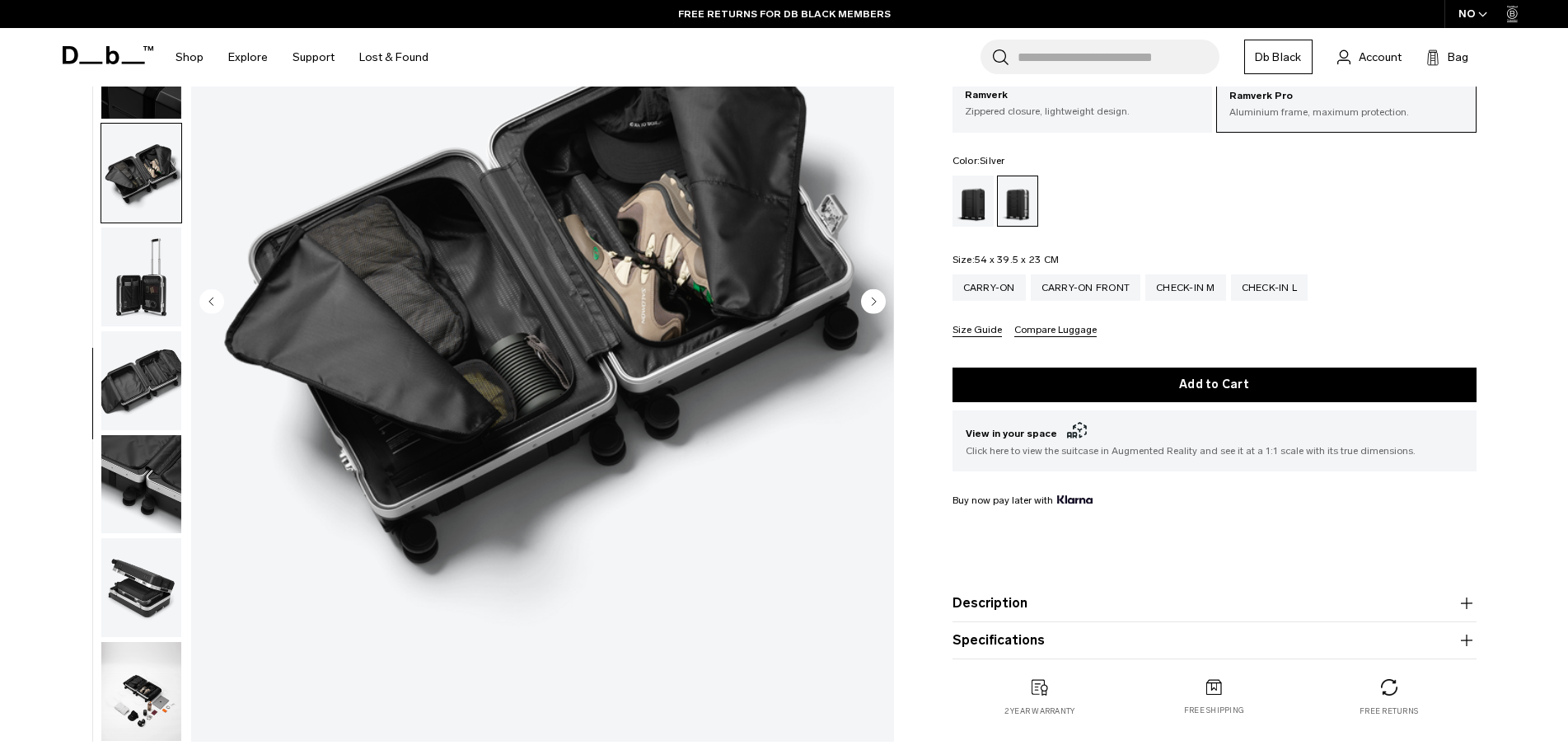
click at [876, 300] on circle "Next slide" at bounding box center [873, 301] width 25 height 25
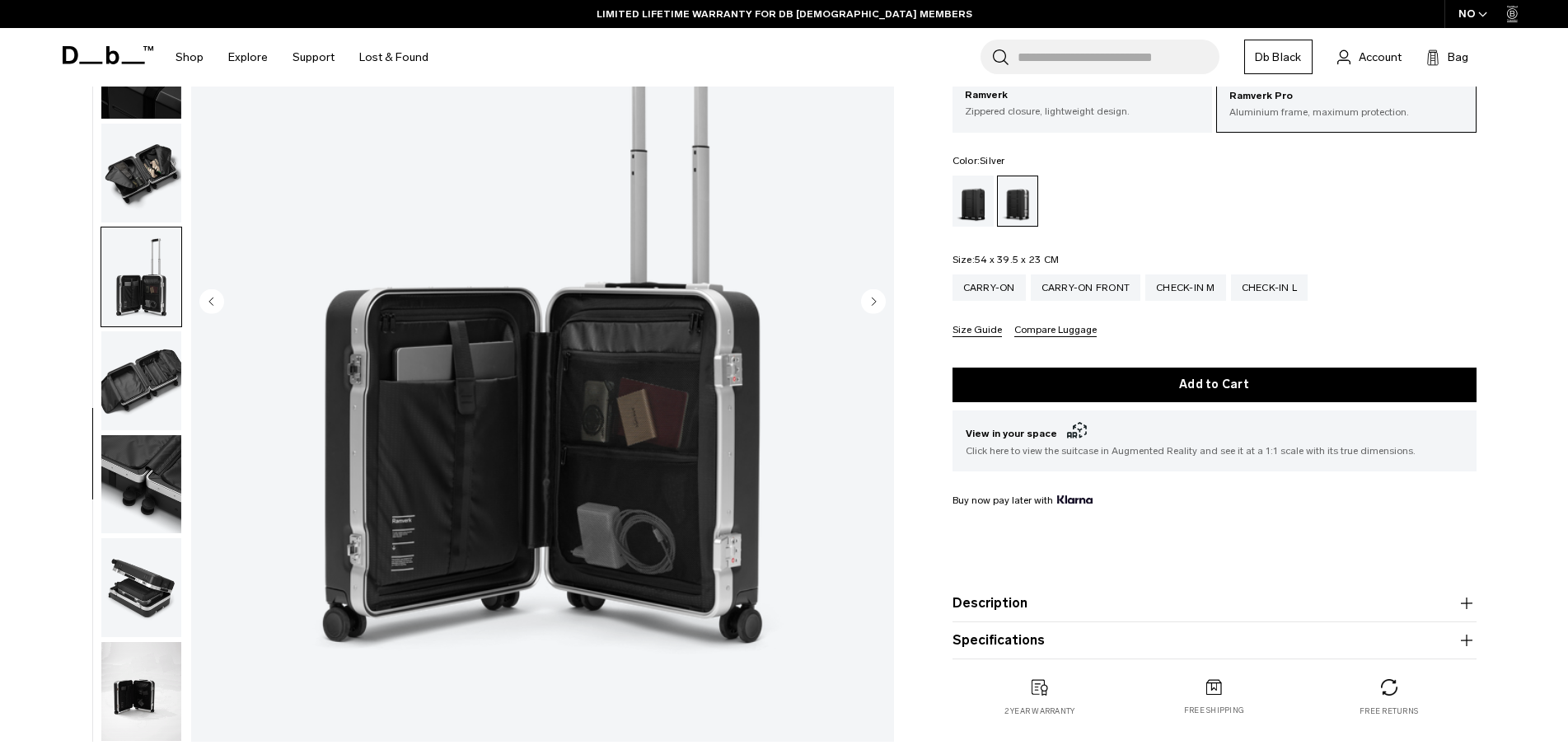
click at [876, 300] on circle "Next slide" at bounding box center [873, 301] width 25 height 25
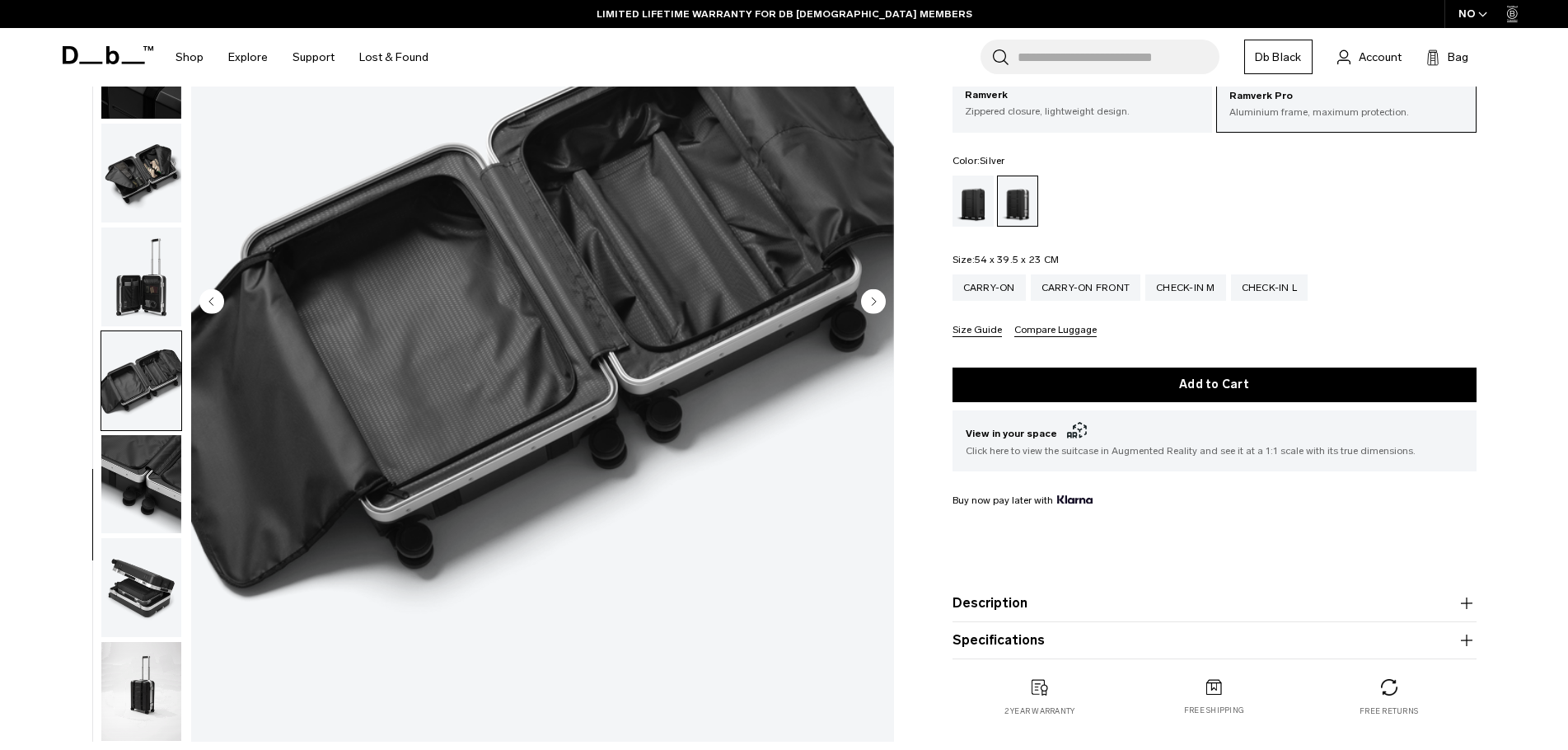
click at [876, 300] on circle "Next slide" at bounding box center [873, 301] width 25 height 25
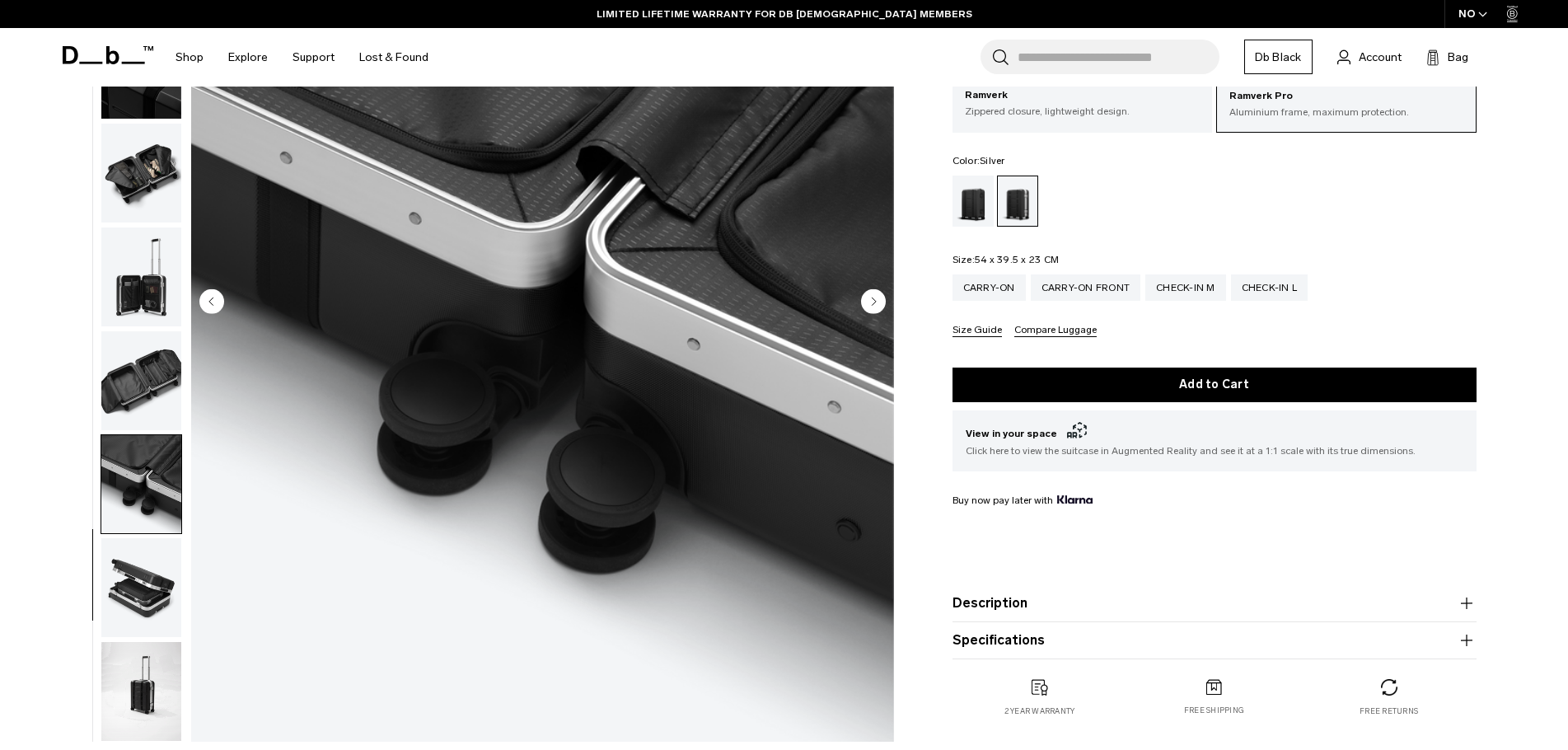
click at [876, 300] on circle "Next slide" at bounding box center [873, 301] width 25 height 25
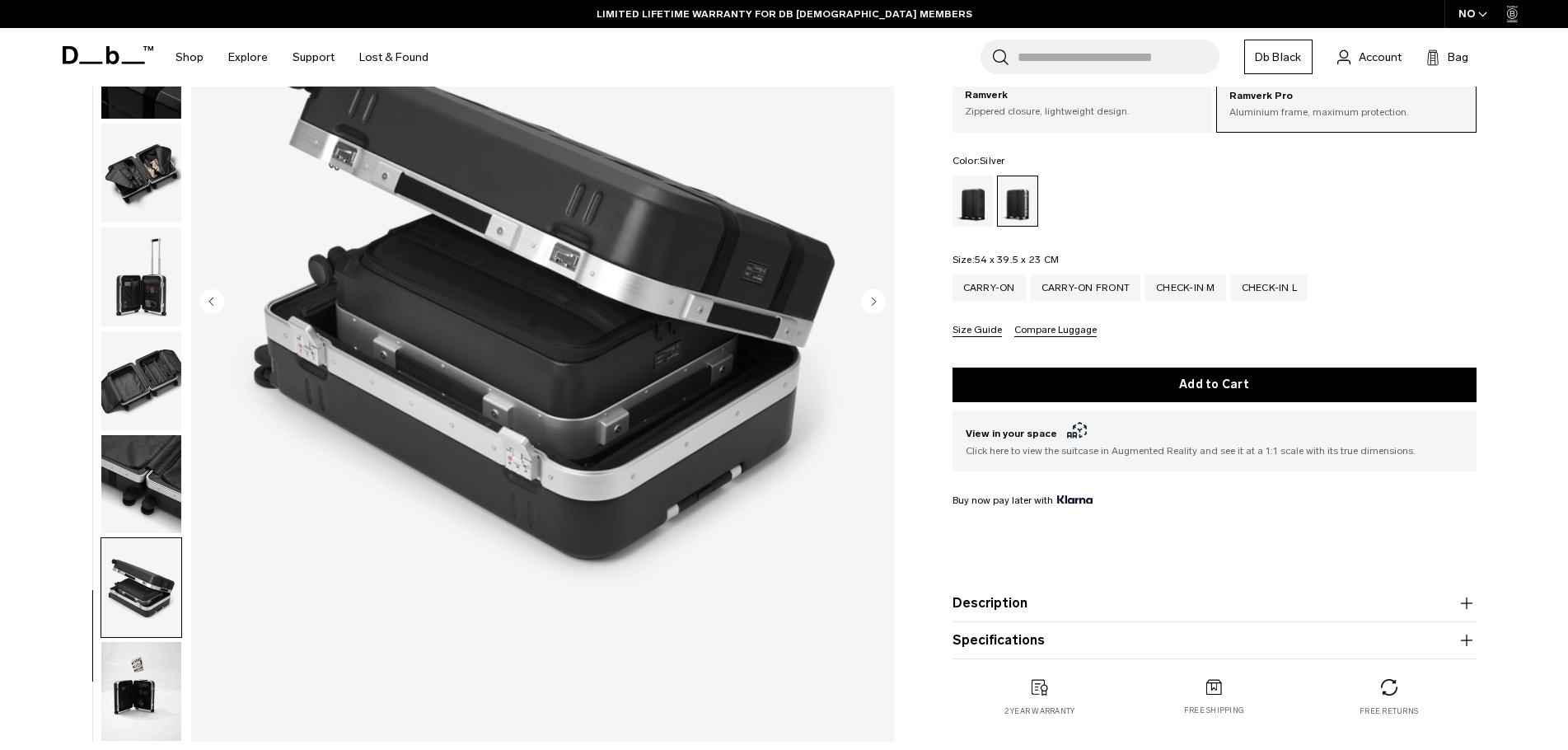
click at [876, 300] on circle "Next slide" at bounding box center [873, 301] width 25 height 25
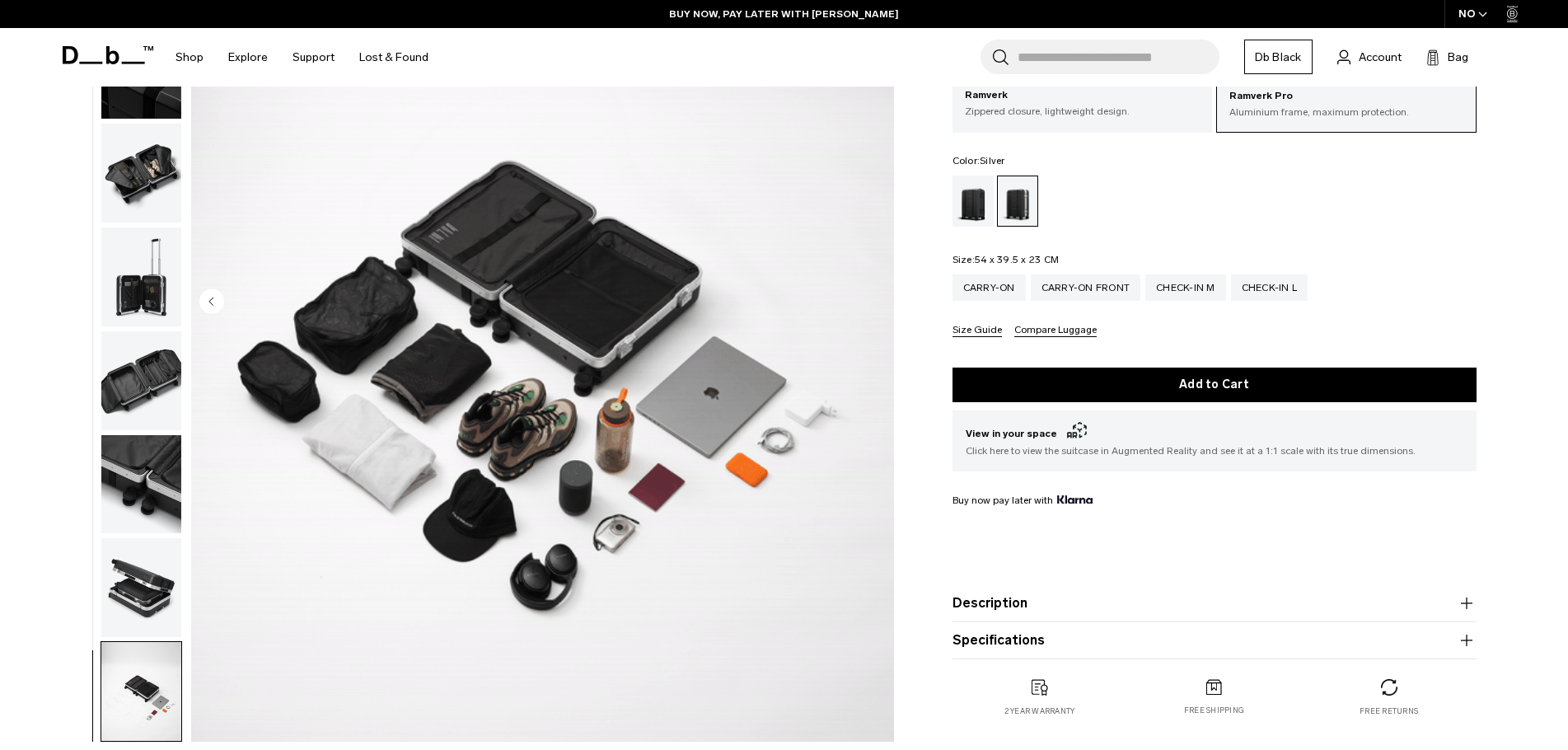
click at [876, 300] on img "14 / 14" at bounding box center [543, 302] width 703 height 878
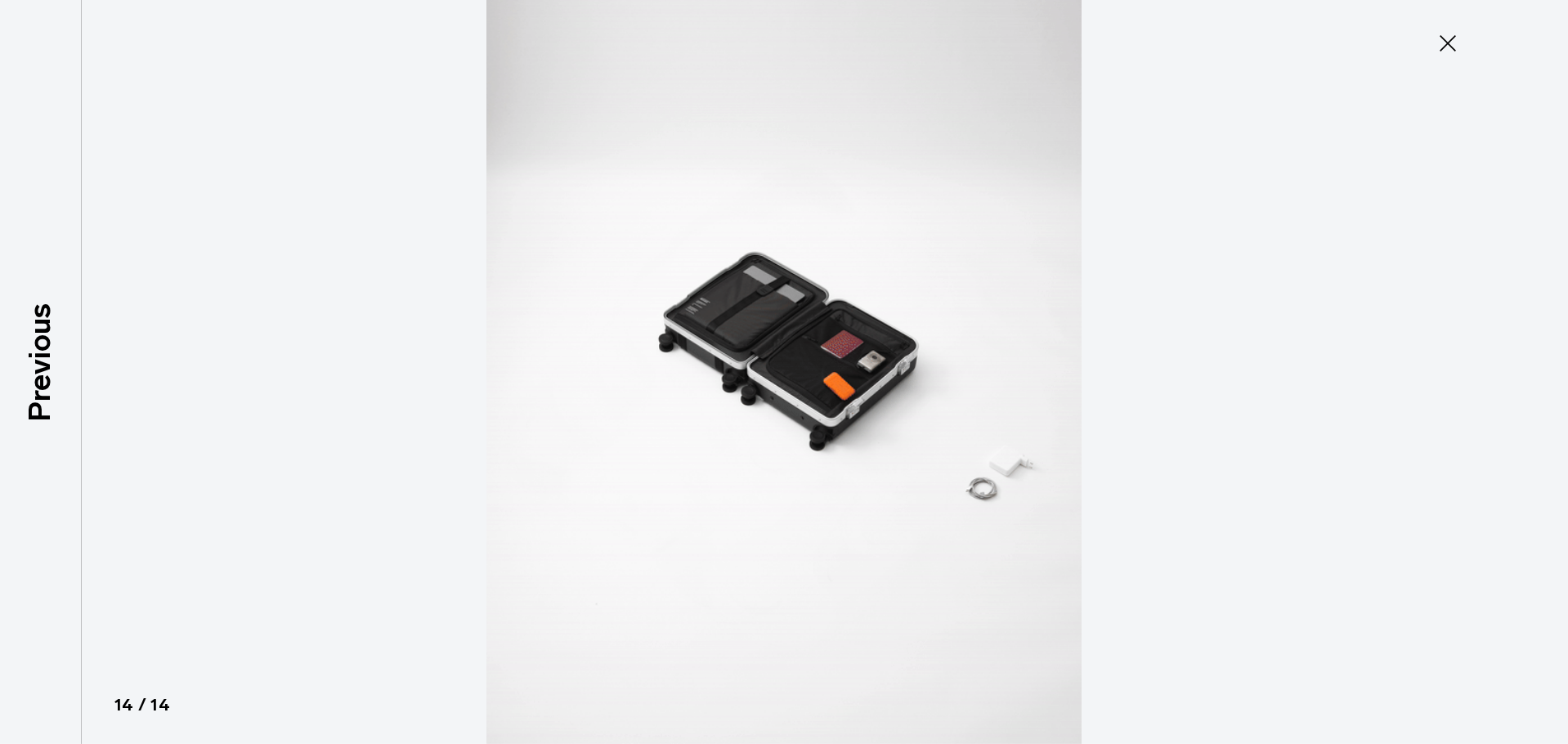
click at [1447, 39] on icon at bounding box center [1448, 43] width 26 height 26
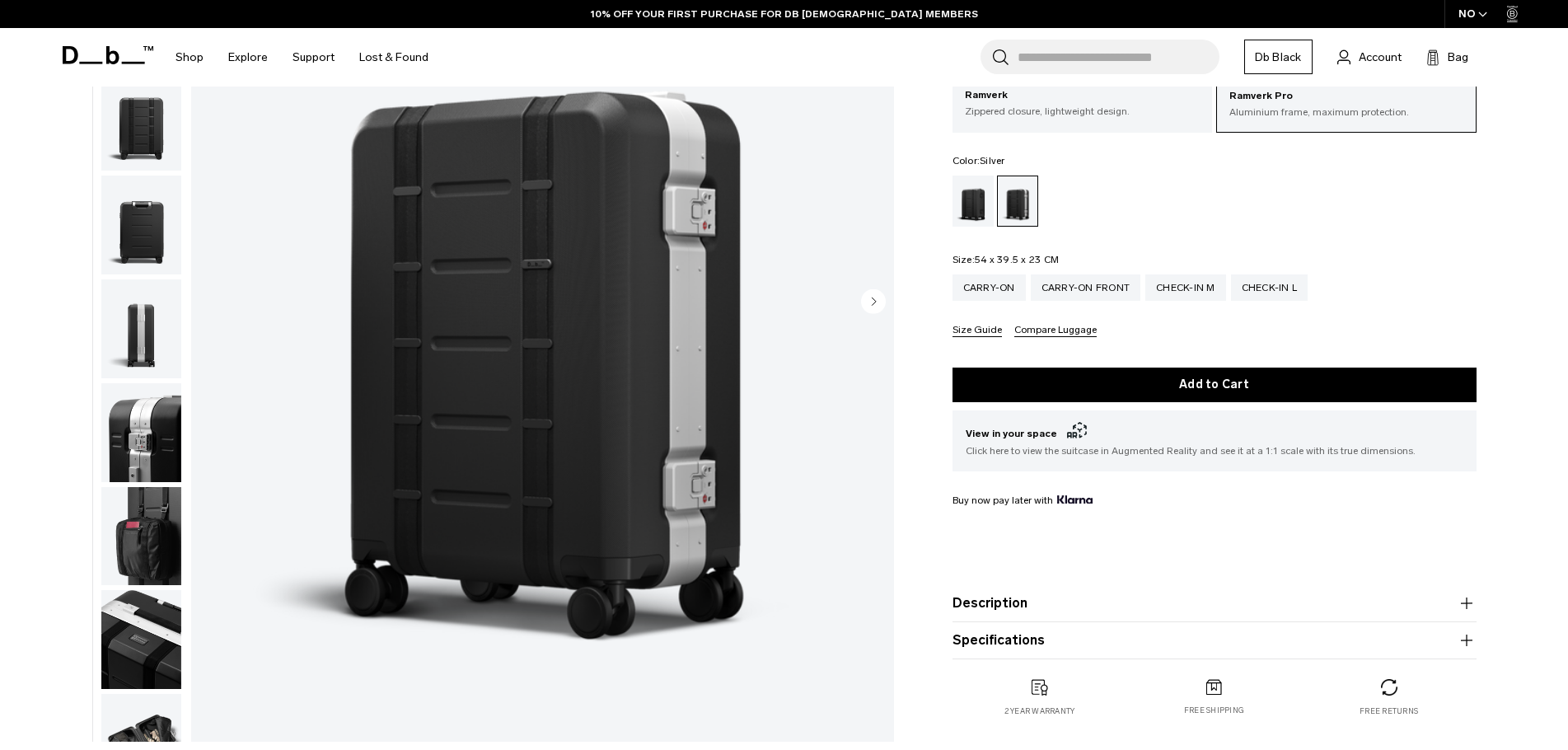
click at [871, 307] on circle "Next slide" at bounding box center [873, 301] width 25 height 25
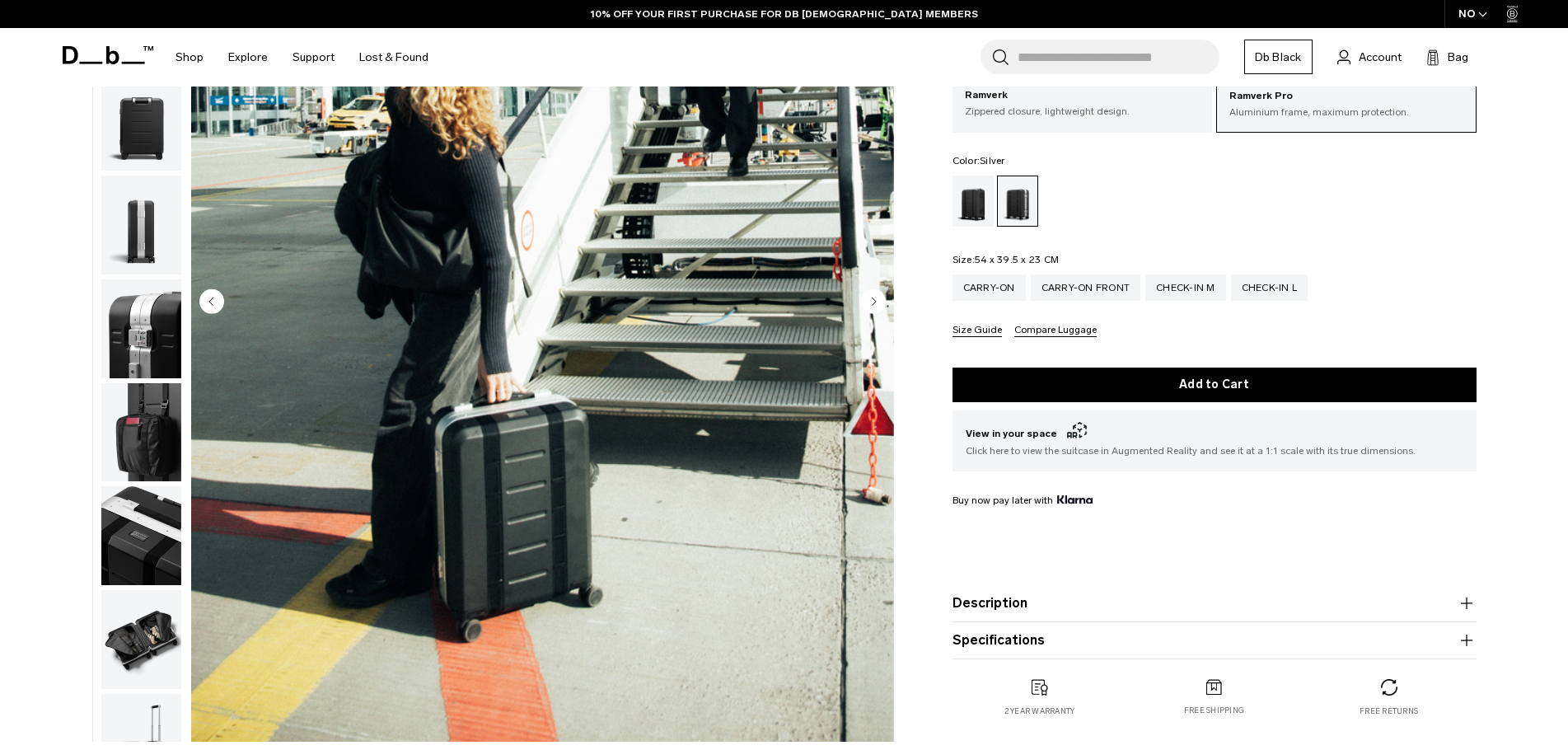
click at [871, 307] on circle "Next slide" at bounding box center [873, 301] width 25 height 25
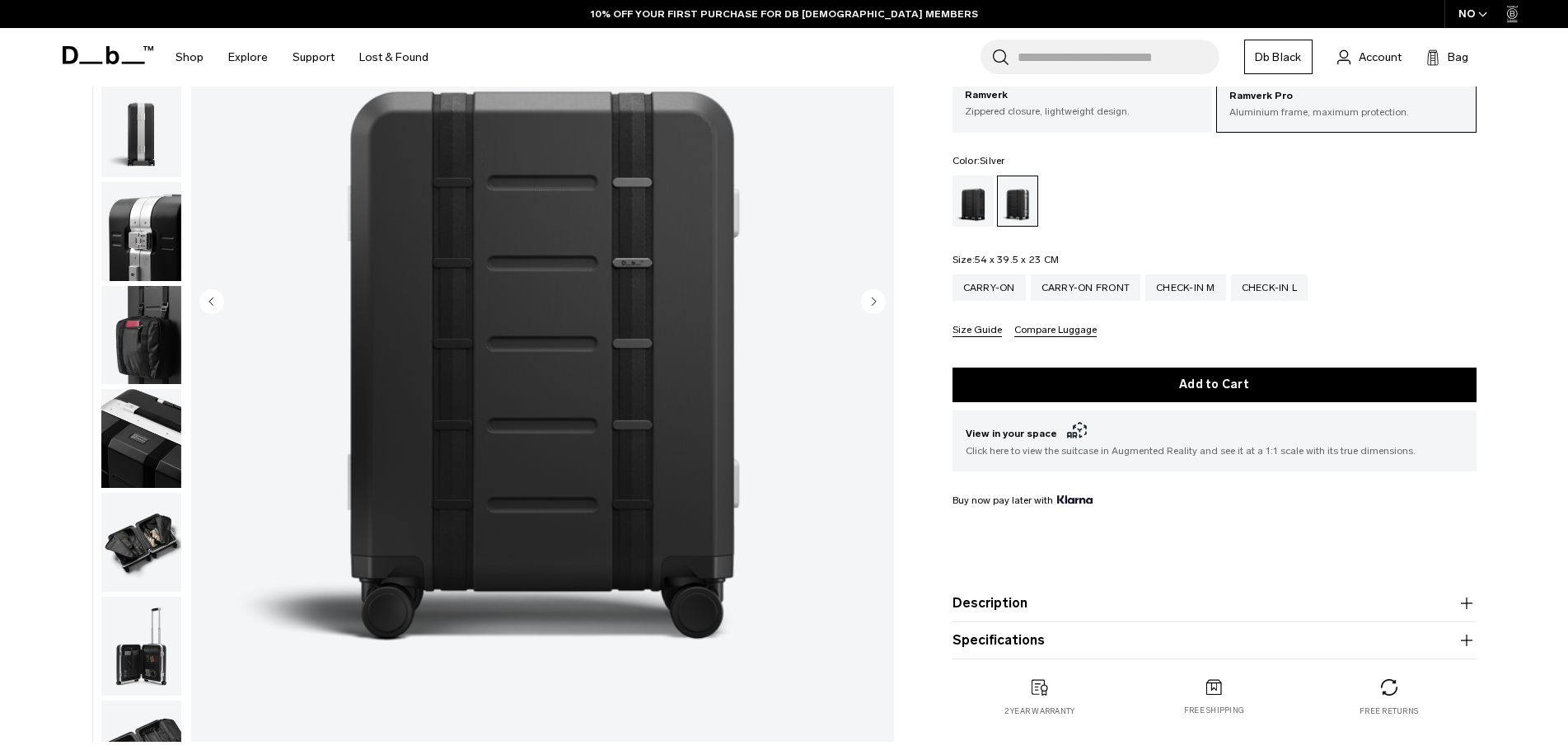
scroll to position [207, 0]
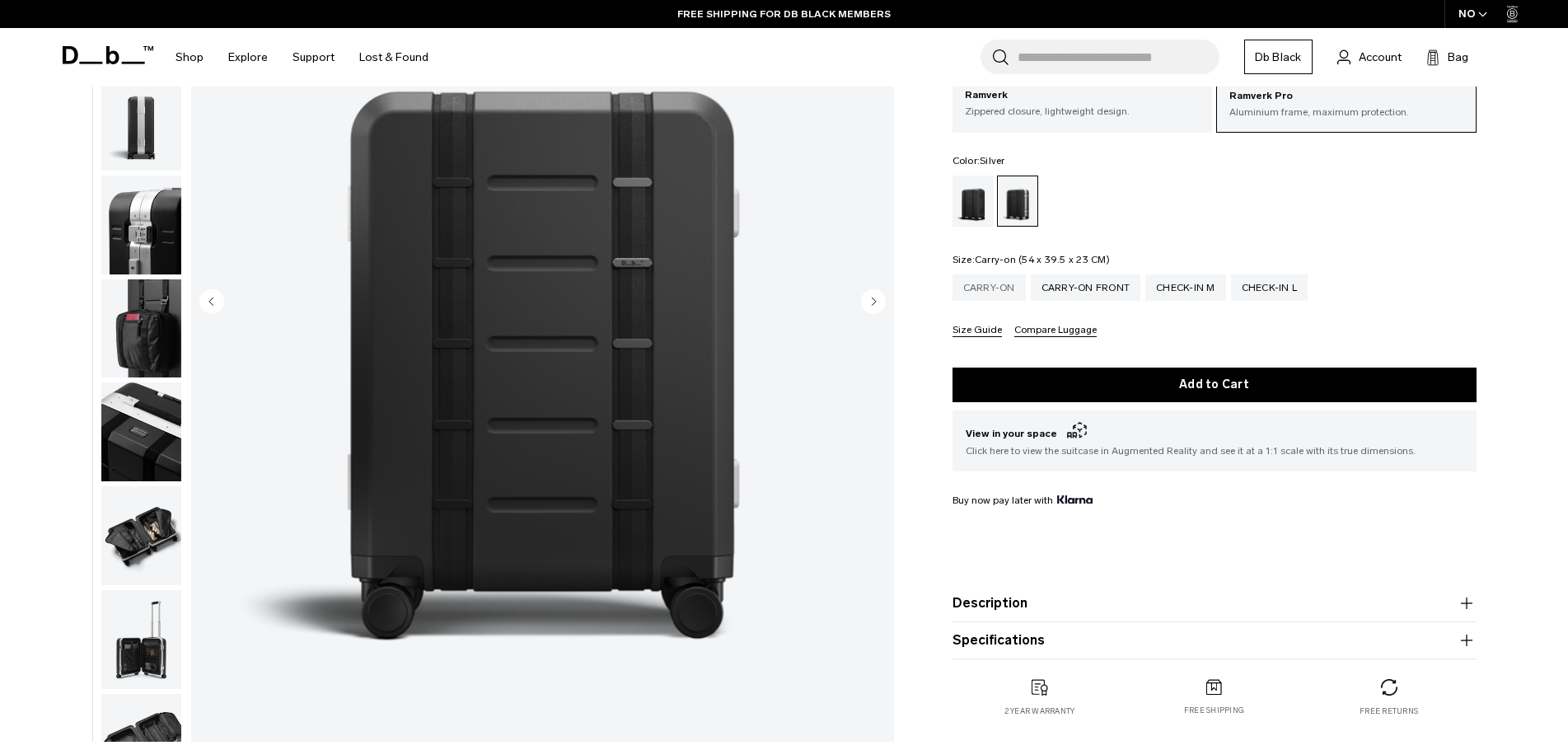
click at [991, 289] on div "Carry-on" at bounding box center [989, 288] width 73 height 27
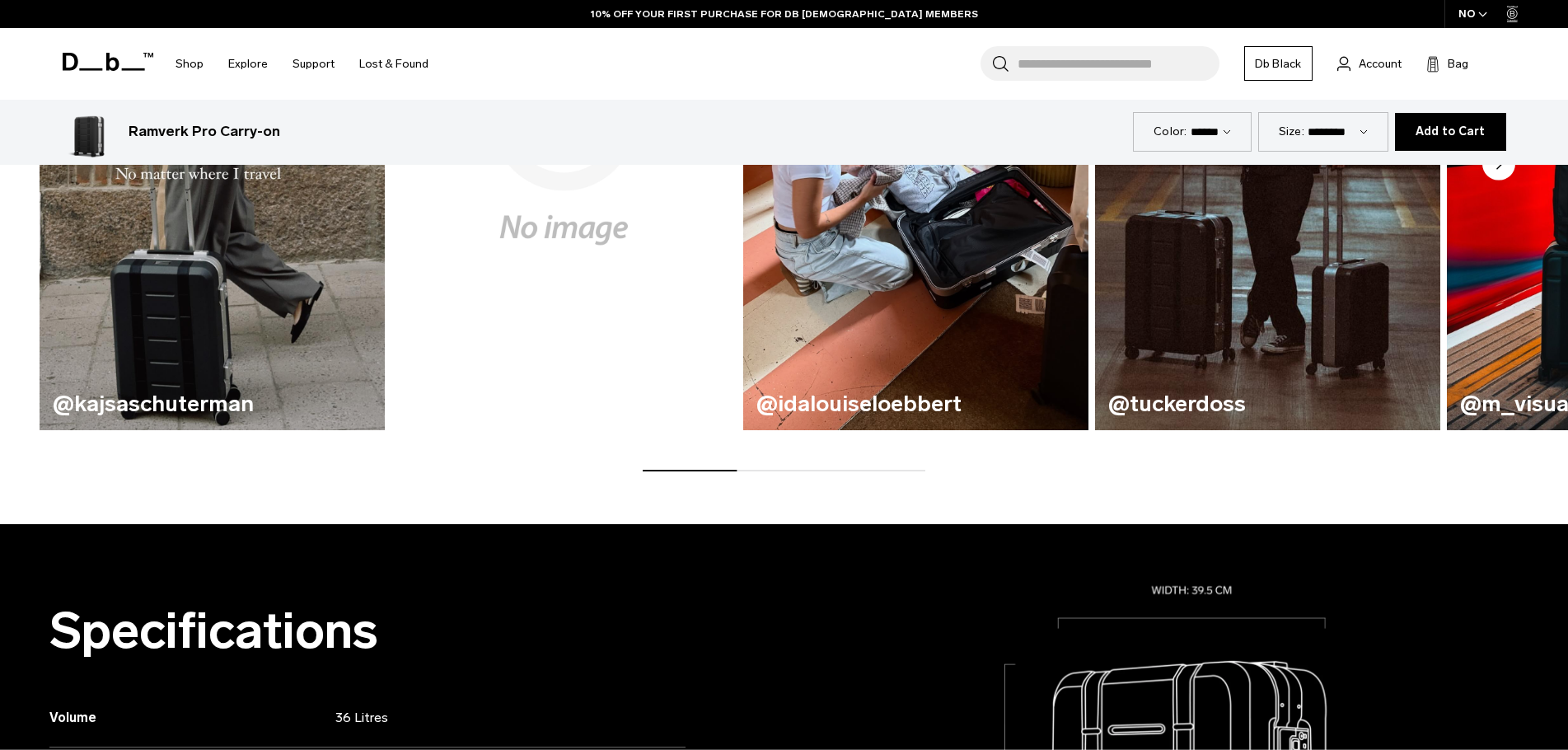
scroll to position [1236, 0]
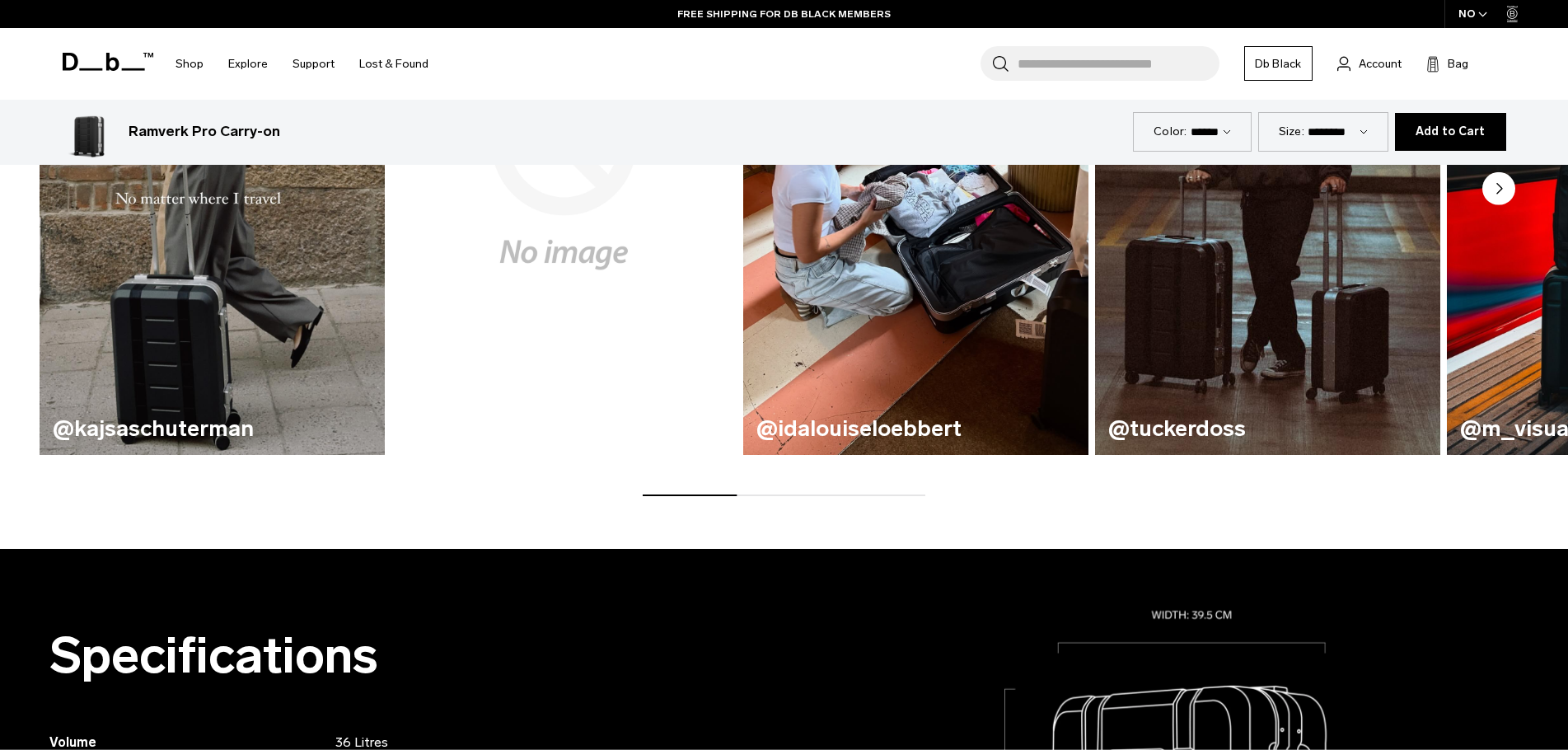
click at [1497, 182] on circle "Next slide" at bounding box center [1498, 188] width 33 height 33
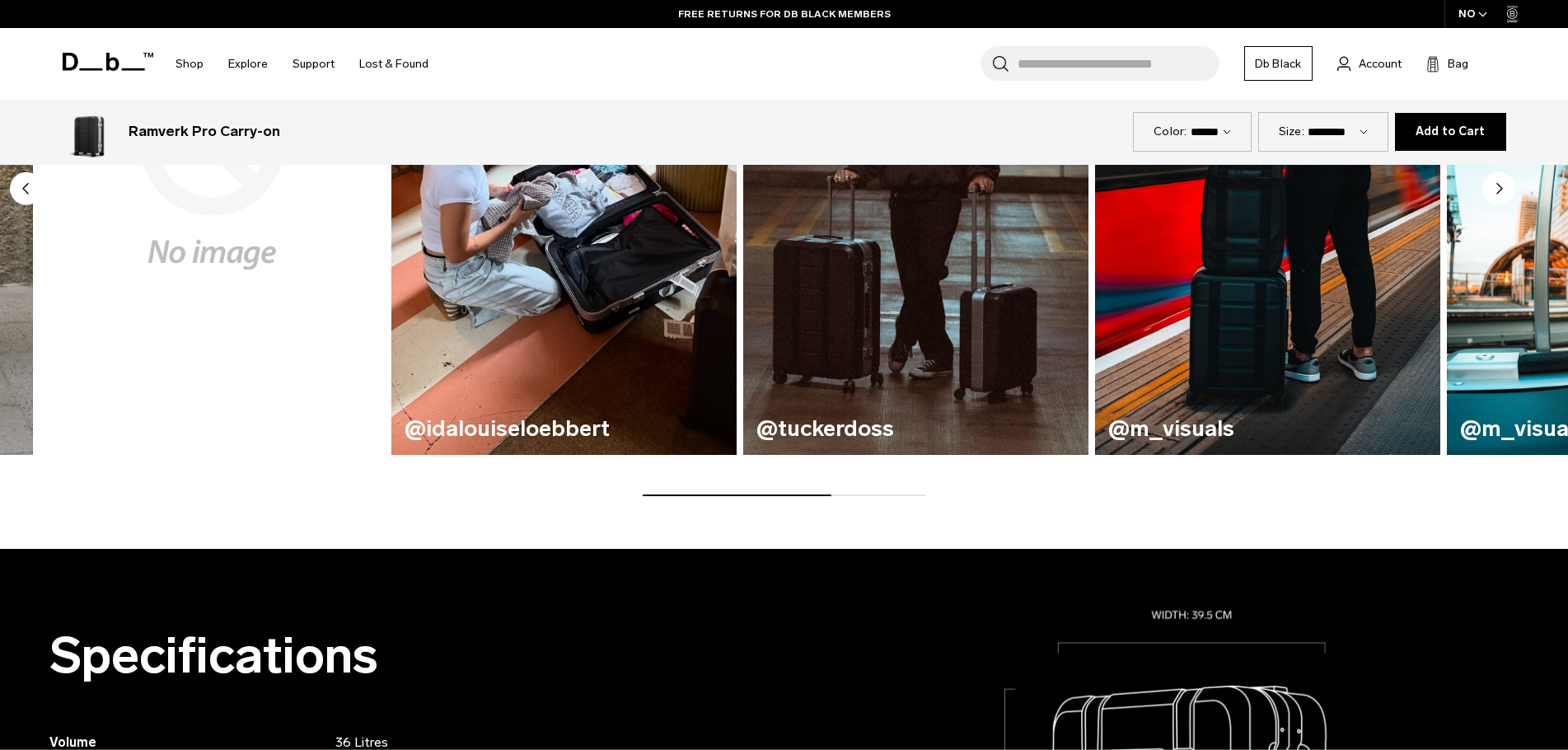
click at [1501, 194] on circle "Next slide" at bounding box center [1498, 188] width 33 height 33
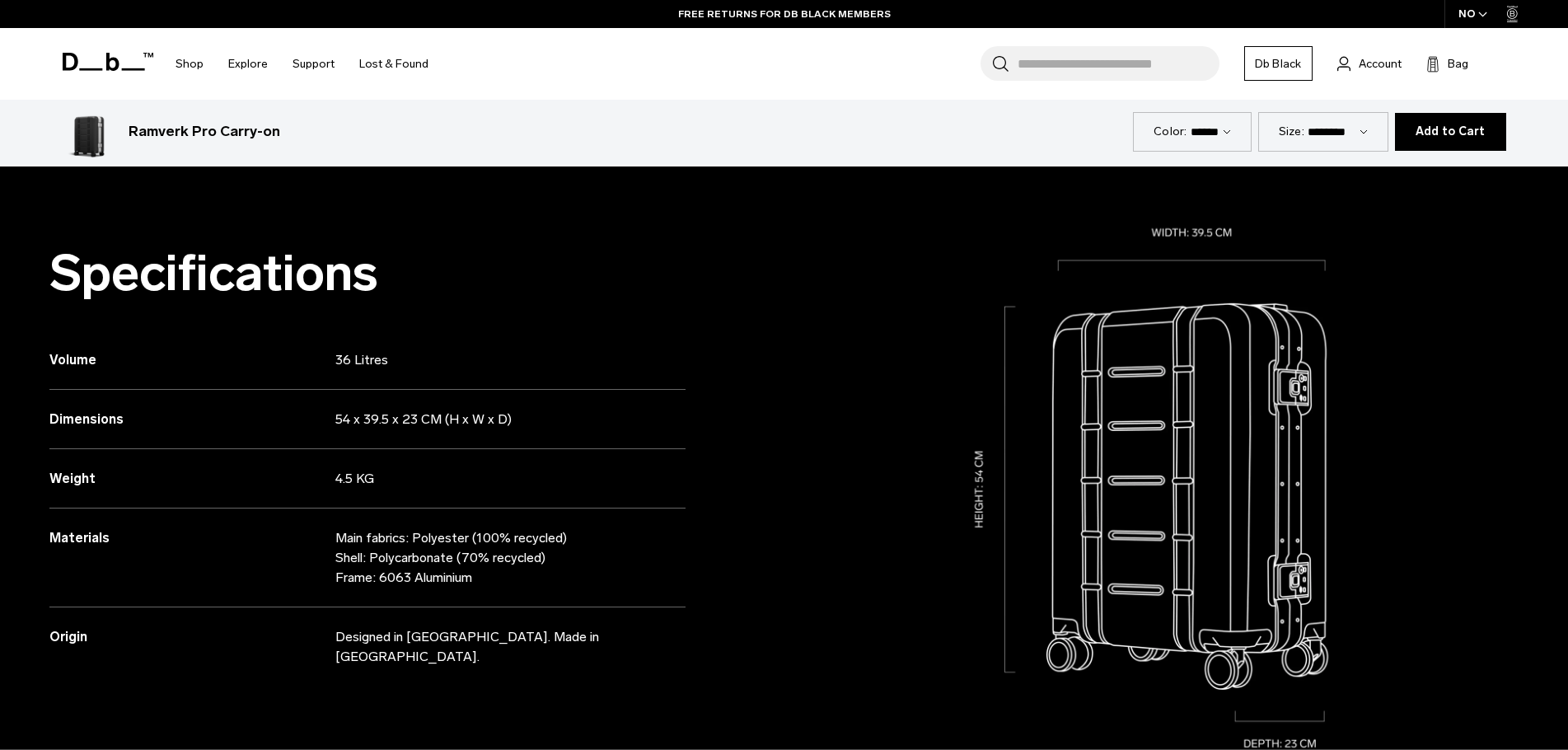
scroll to position [1648, 0]
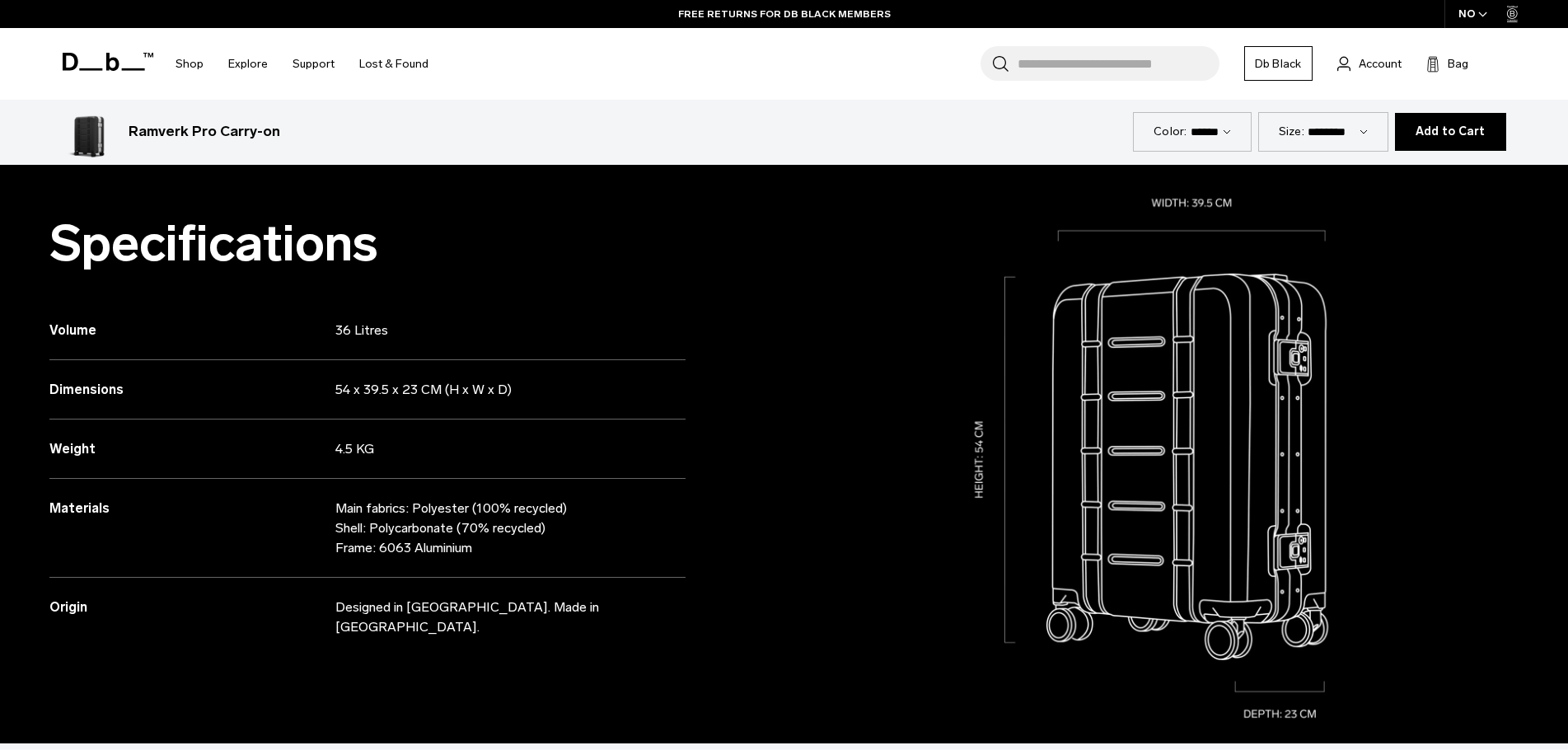
click at [94, 62] on icon at bounding box center [108, 62] width 90 height 18
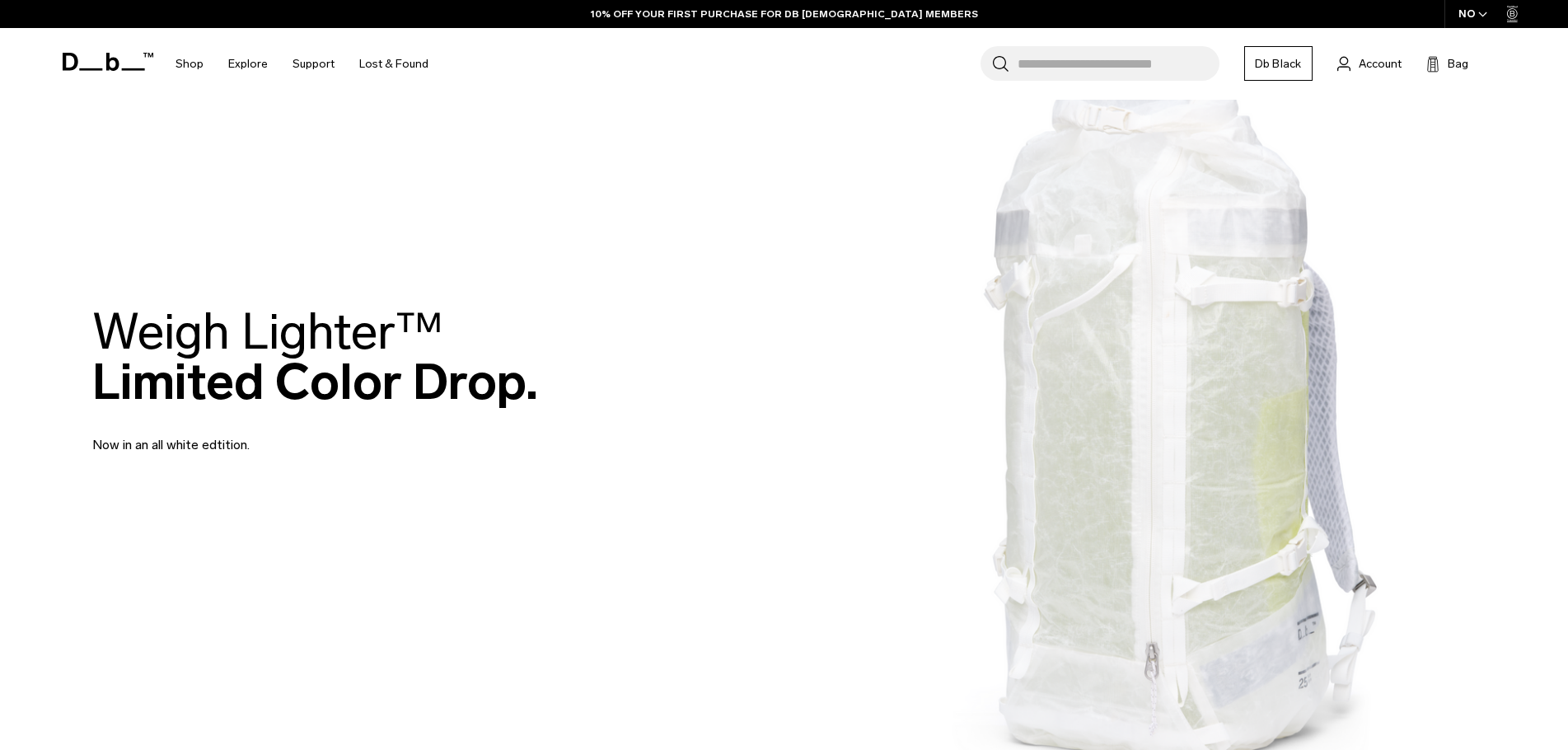
scroll to position [82, 0]
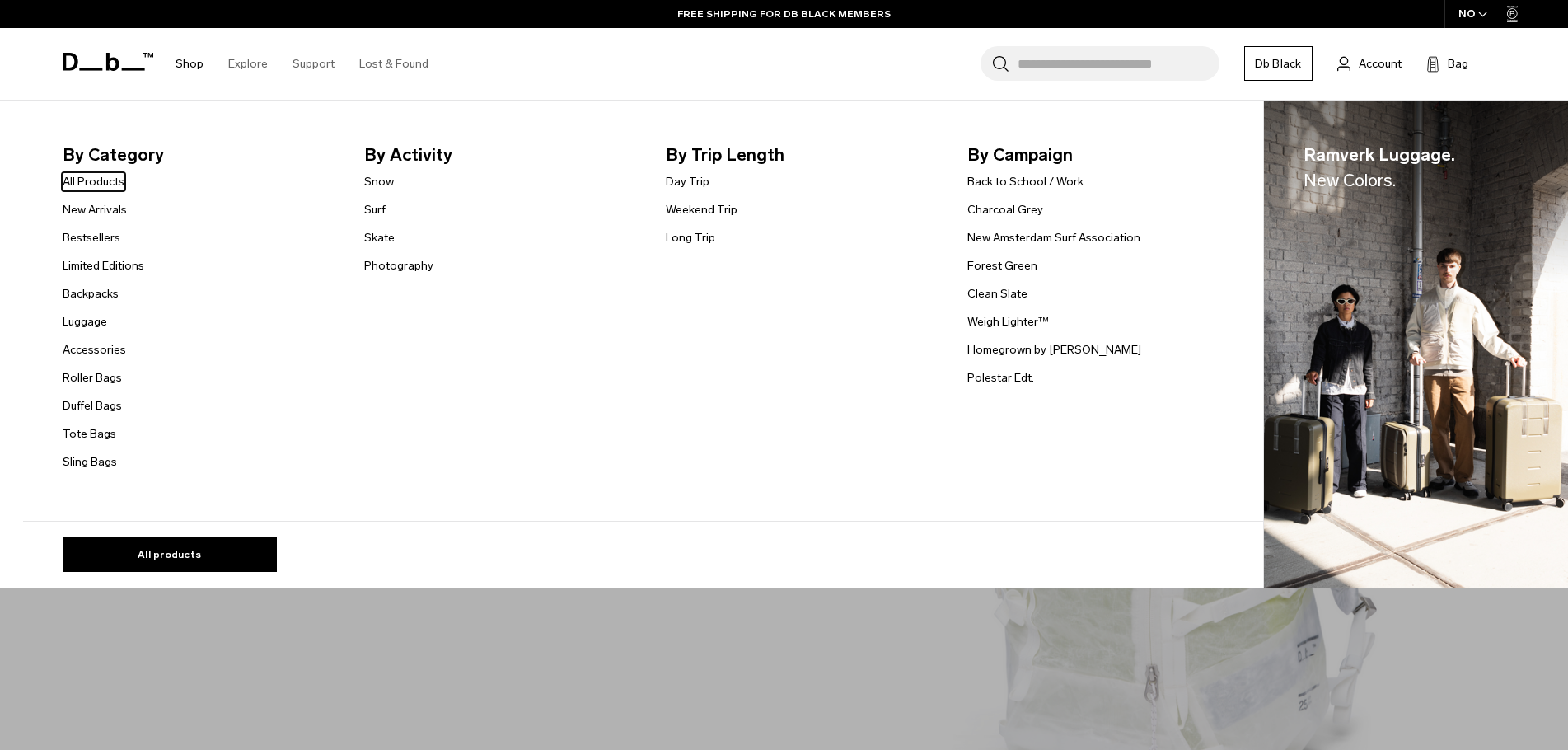
click at [101, 322] on link "Luggage" at bounding box center [85, 322] width 44 height 18
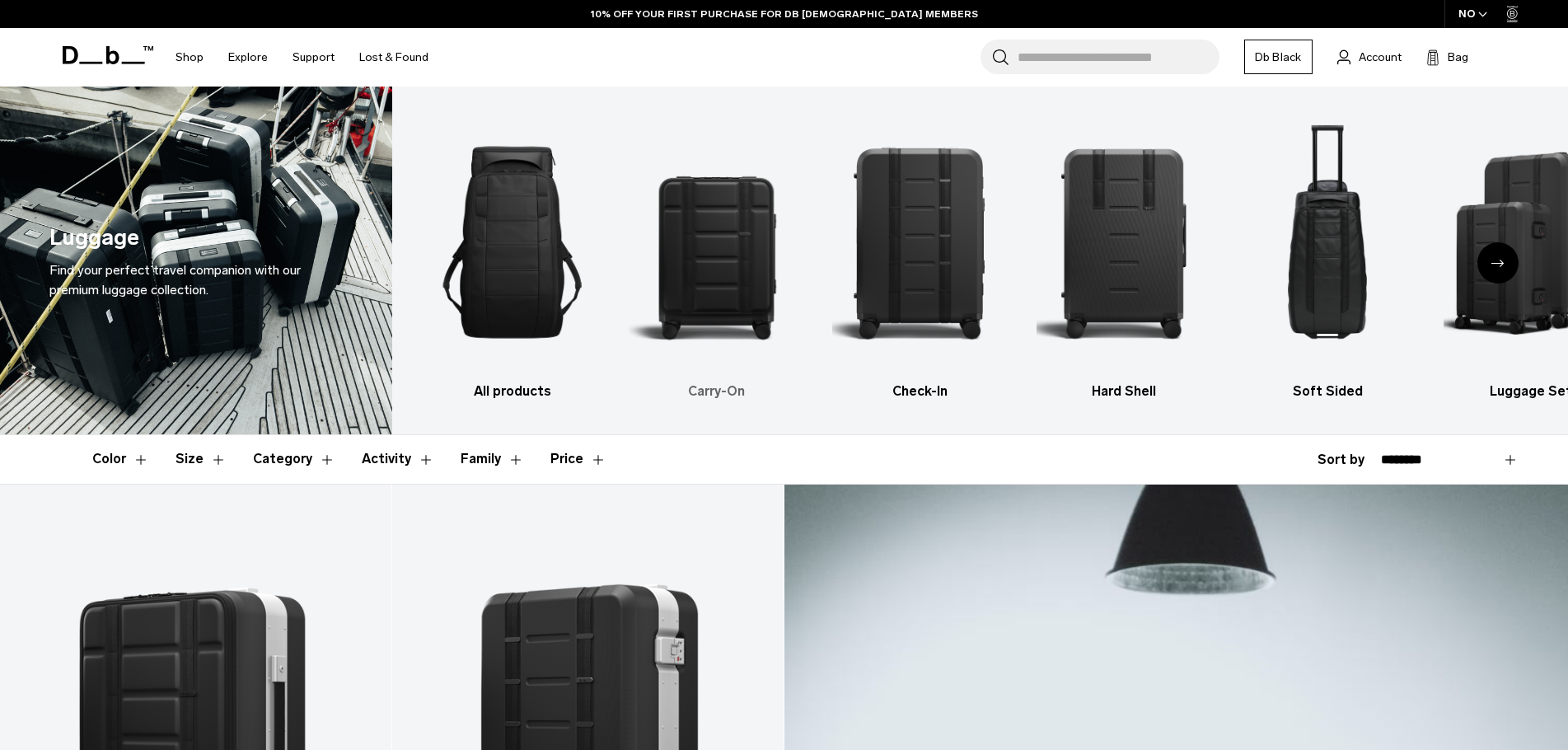
click at [719, 245] on img "2 / 6" at bounding box center [715, 243] width 174 height 262
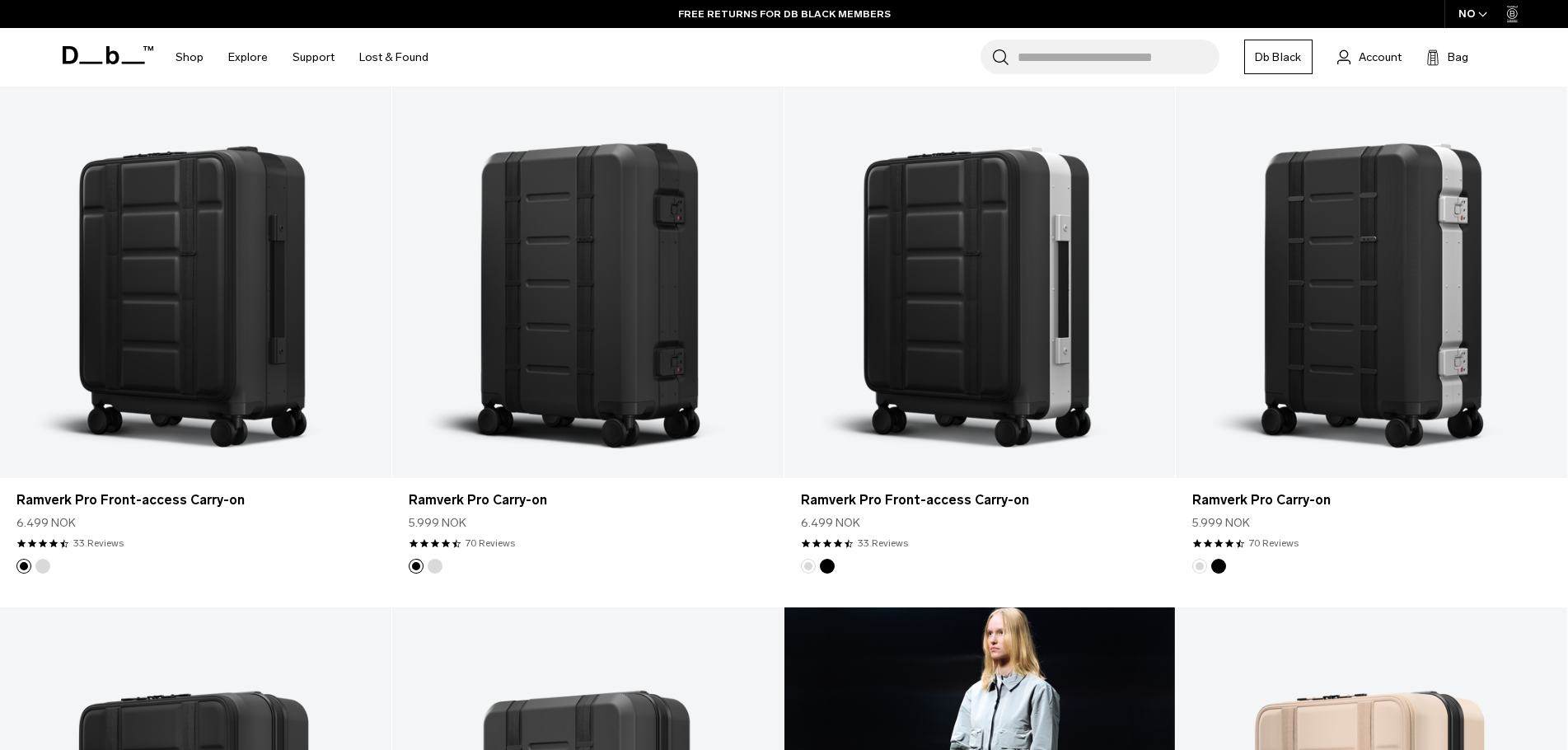
scroll to position [412, 0]
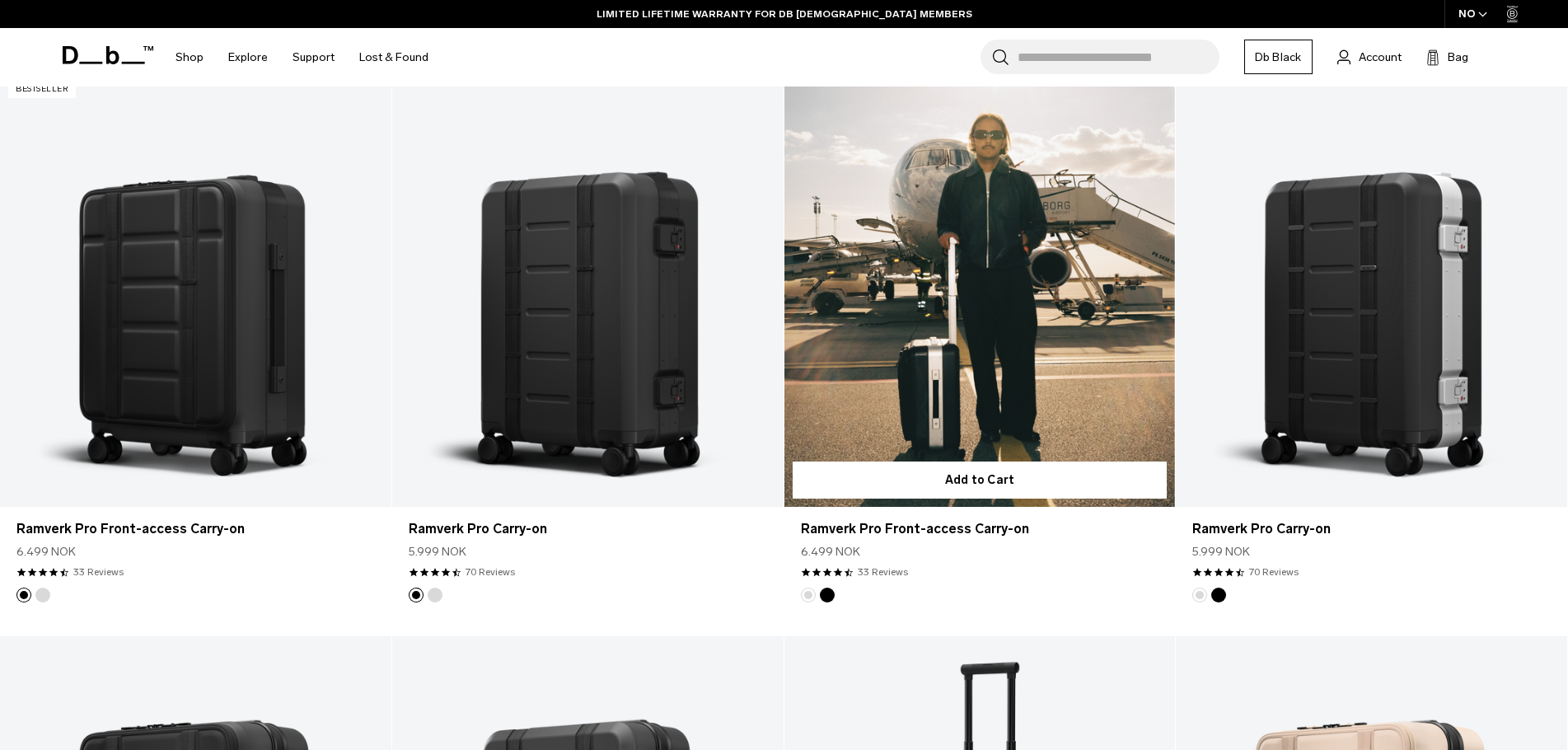
click at [954, 404] on link "Ramverk Pro Front-access Carry-on" at bounding box center [980, 290] width 391 height 435
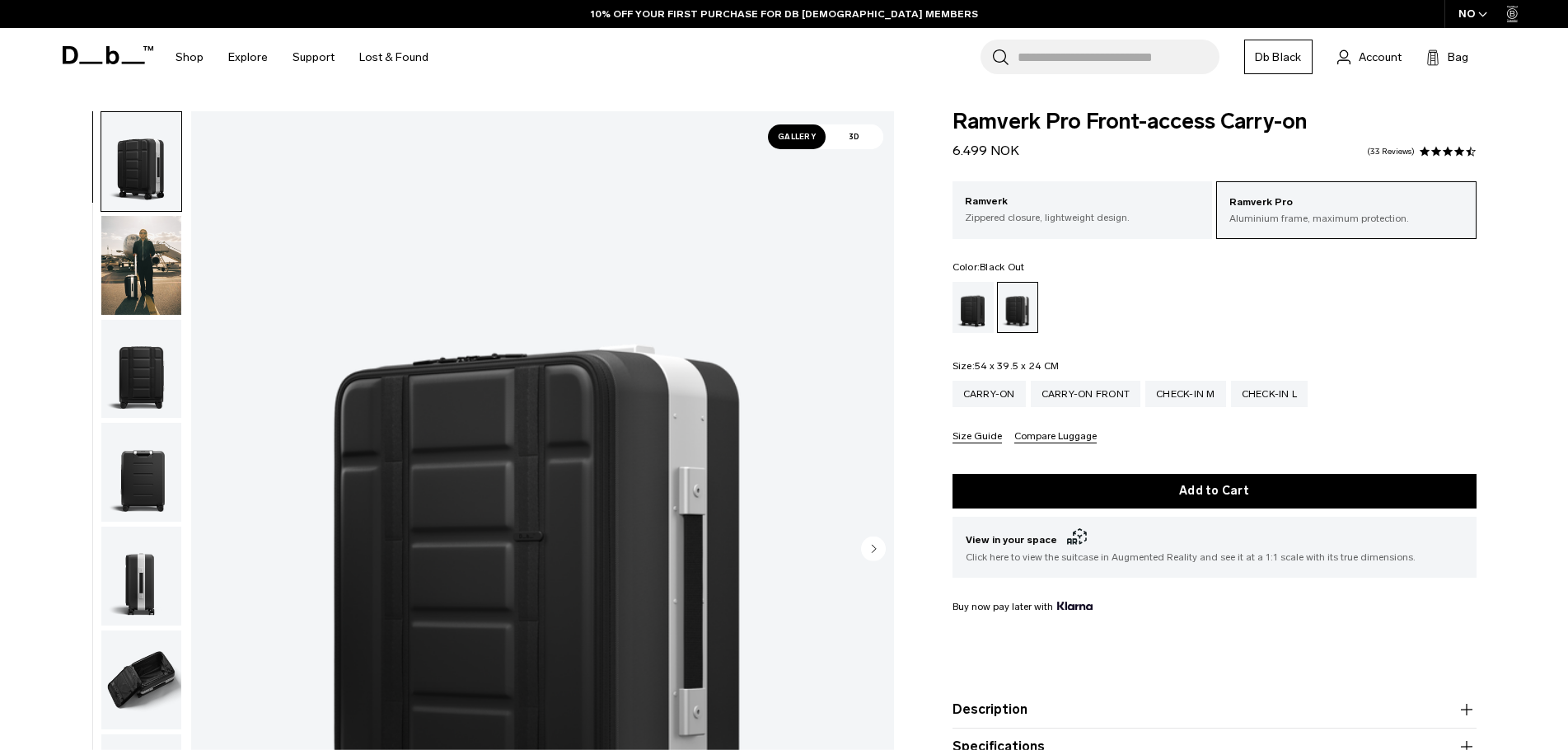
click at [982, 305] on div "Black Out" at bounding box center [973, 307] width 42 height 51
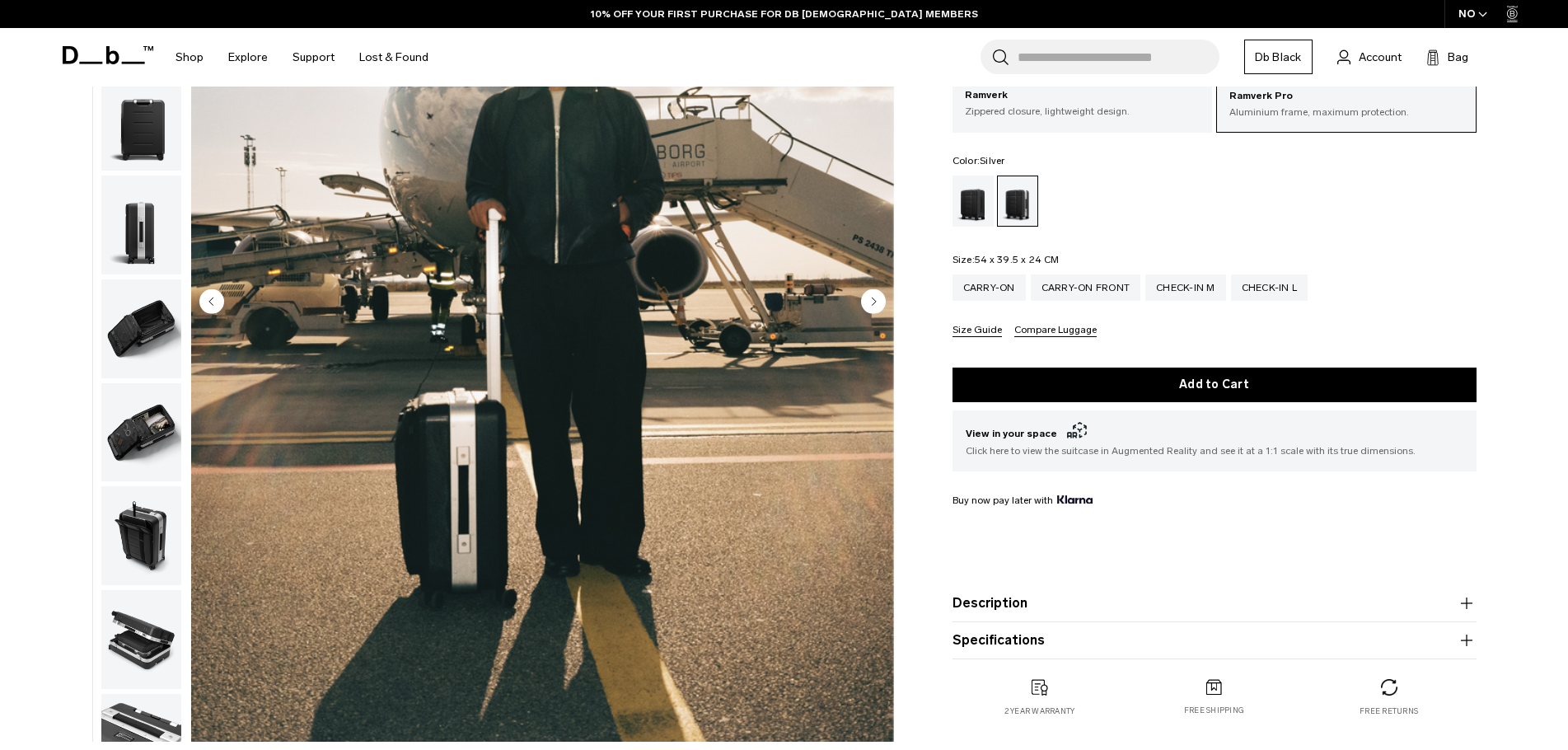
click at [143, 318] on img "button" at bounding box center [141, 329] width 80 height 99
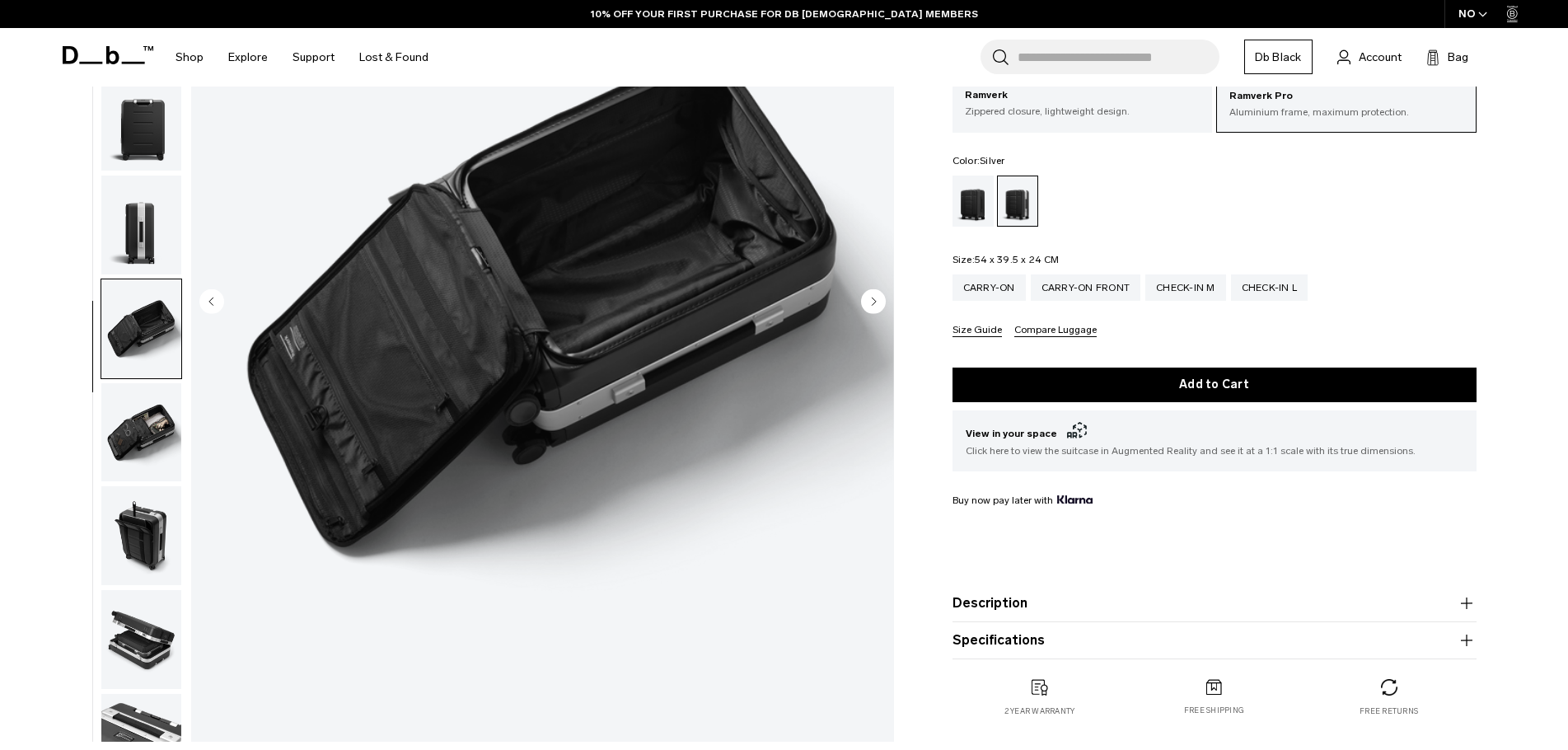
scroll to position [156, 0]
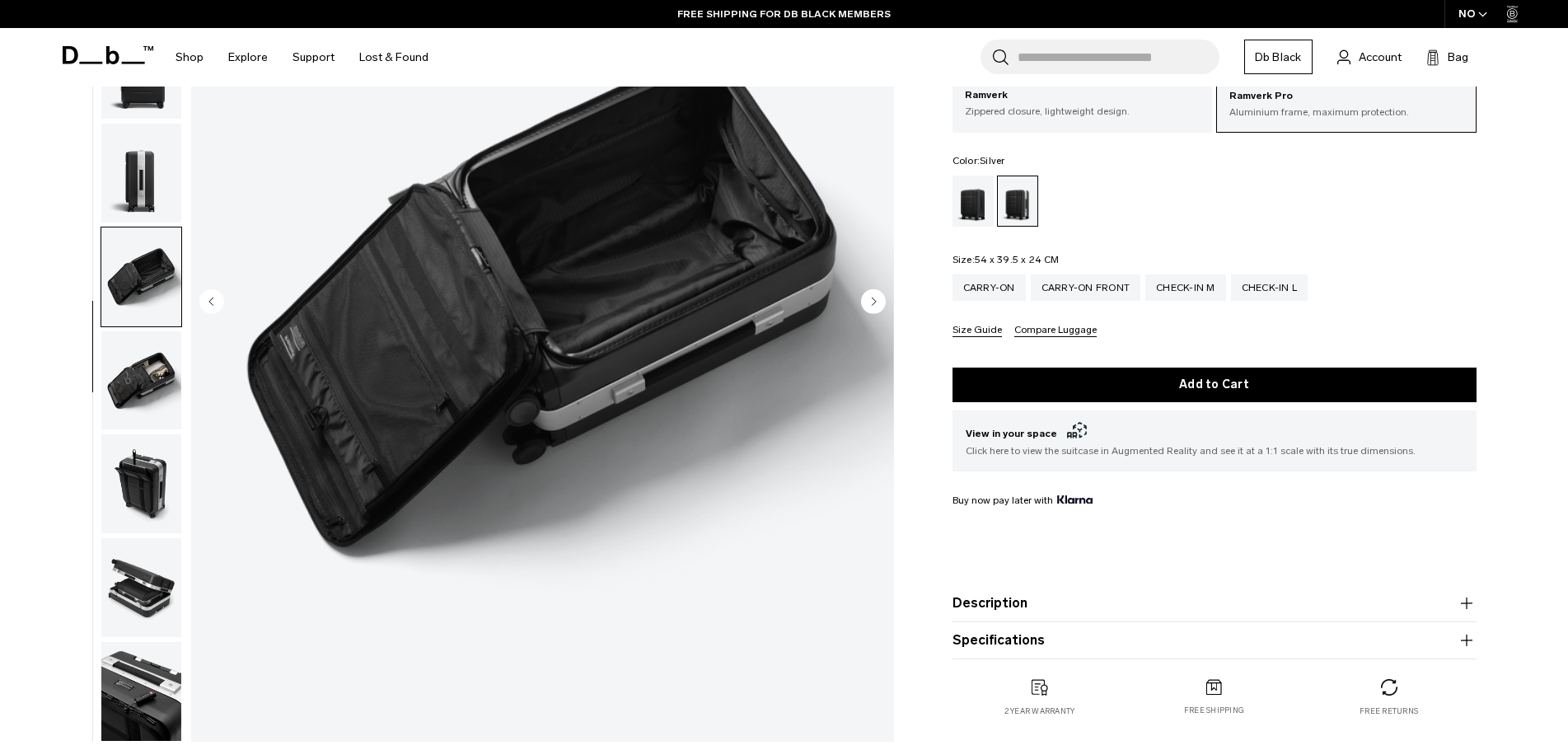
click at [151, 366] on img "button" at bounding box center [141, 381] width 80 height 99
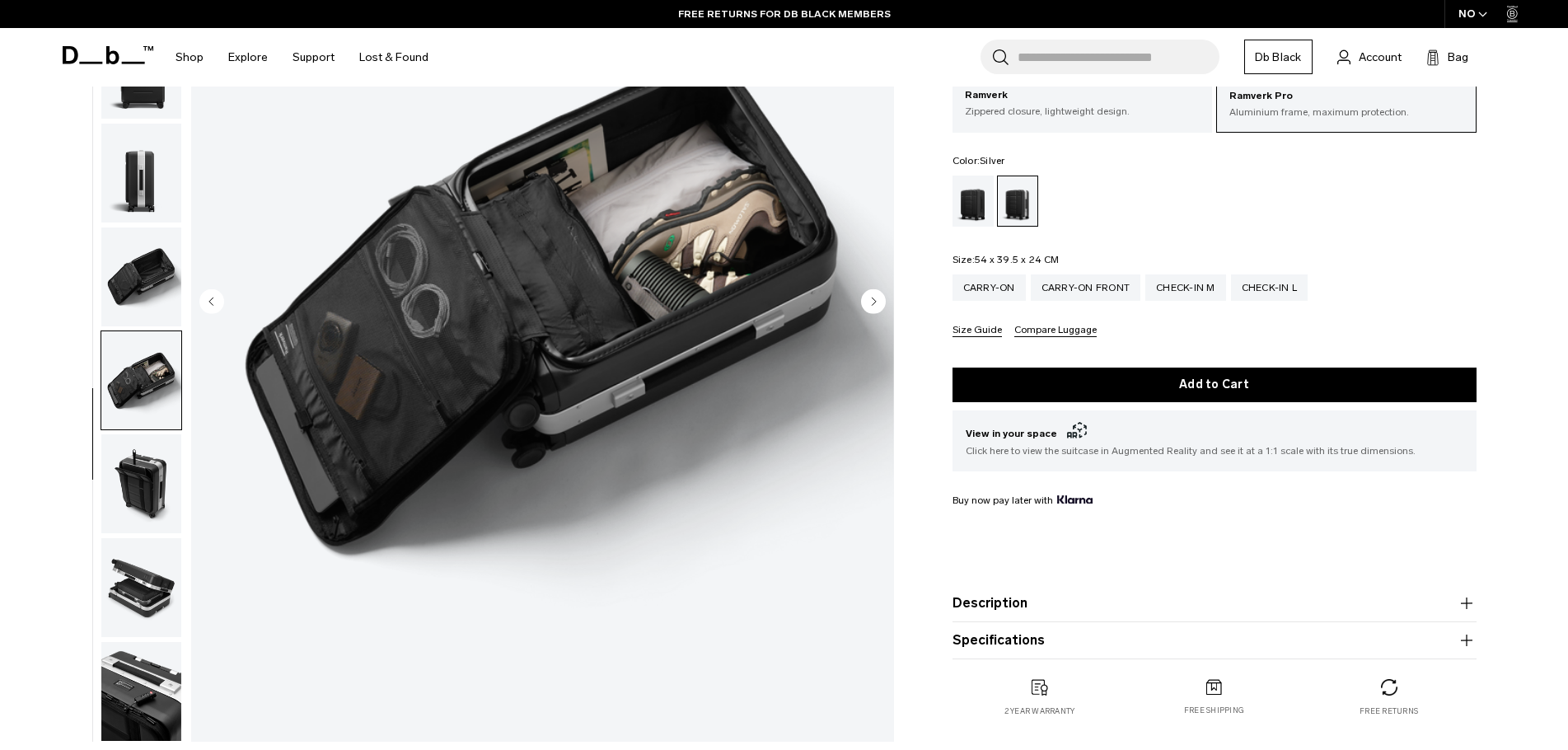
click at [134, 489] on img "button" at bounding box center [141, 483] width 80 height 99
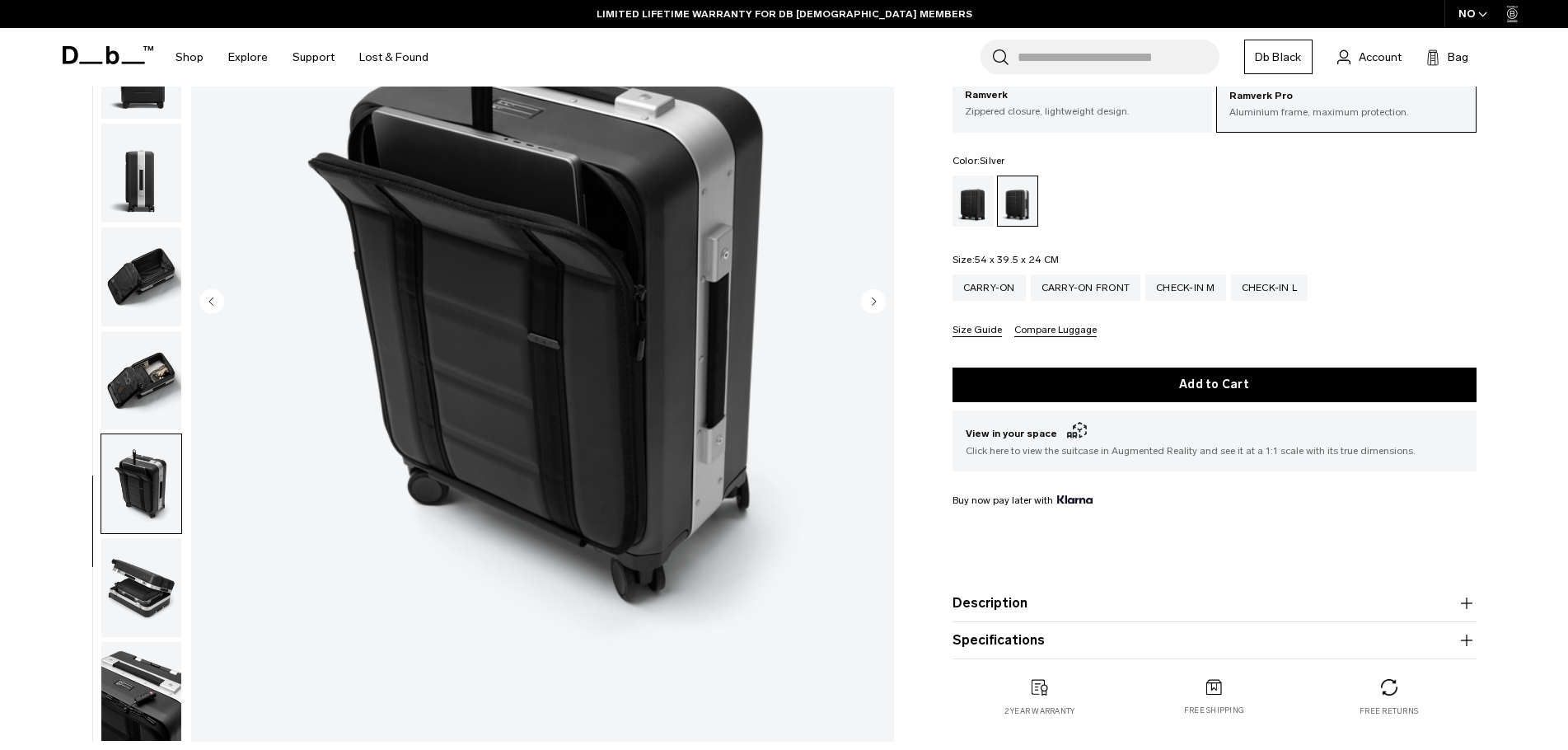
click at [137, 566] on img "button" at bounding box center [141, 588] width 80 height 99
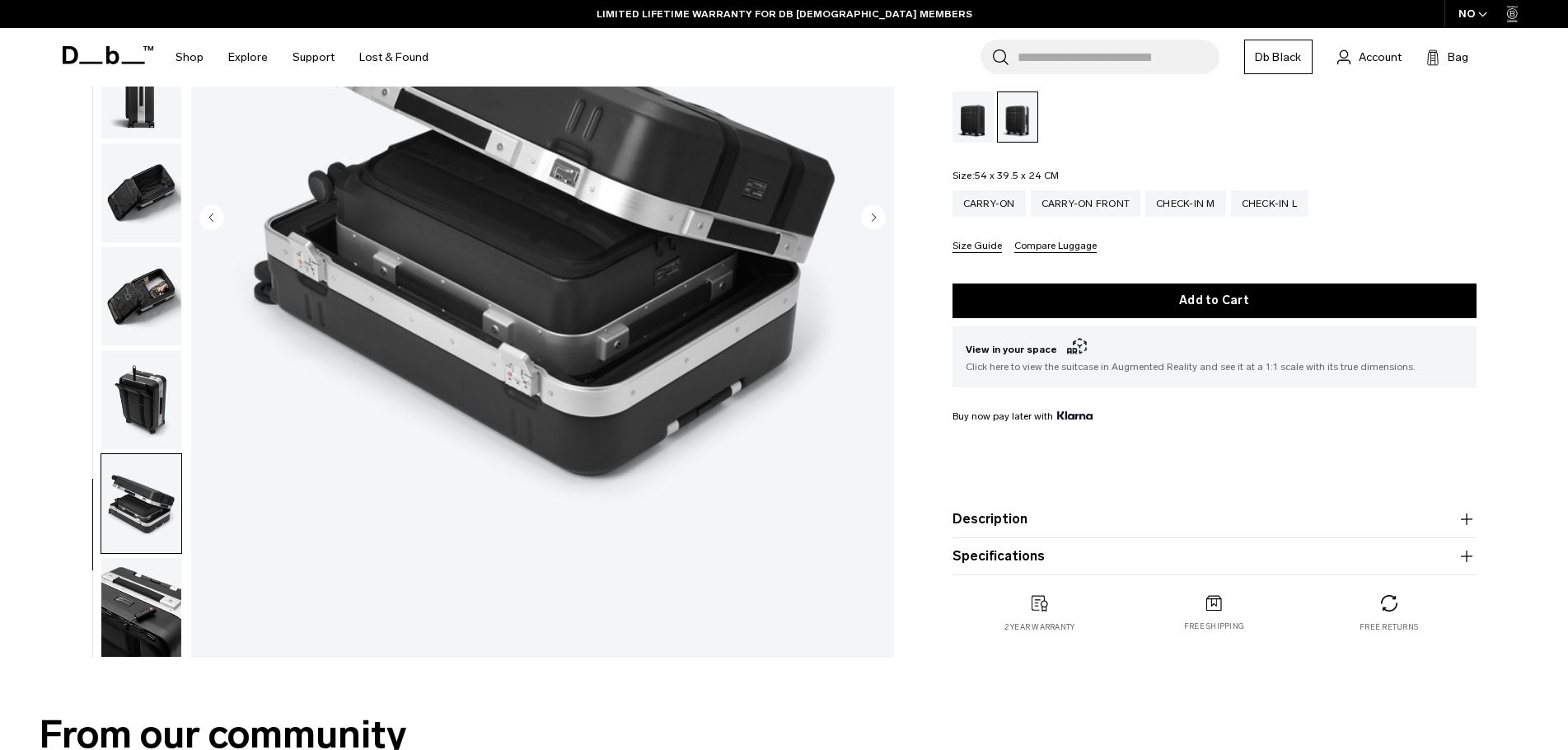
scroll to position [412, 0]
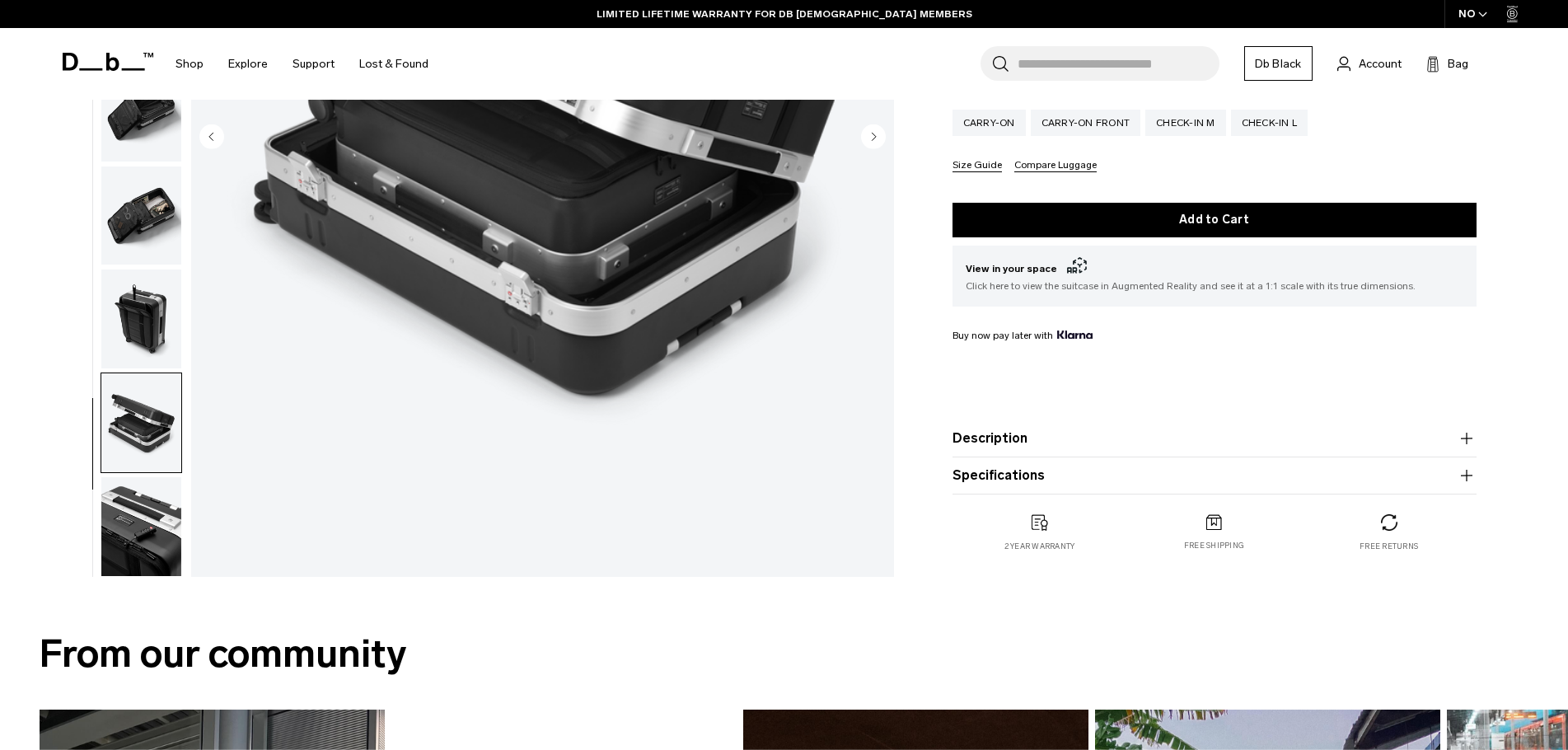
click at [148, 532] on img "button" at bounding box center [141, 527] width 80 height 99
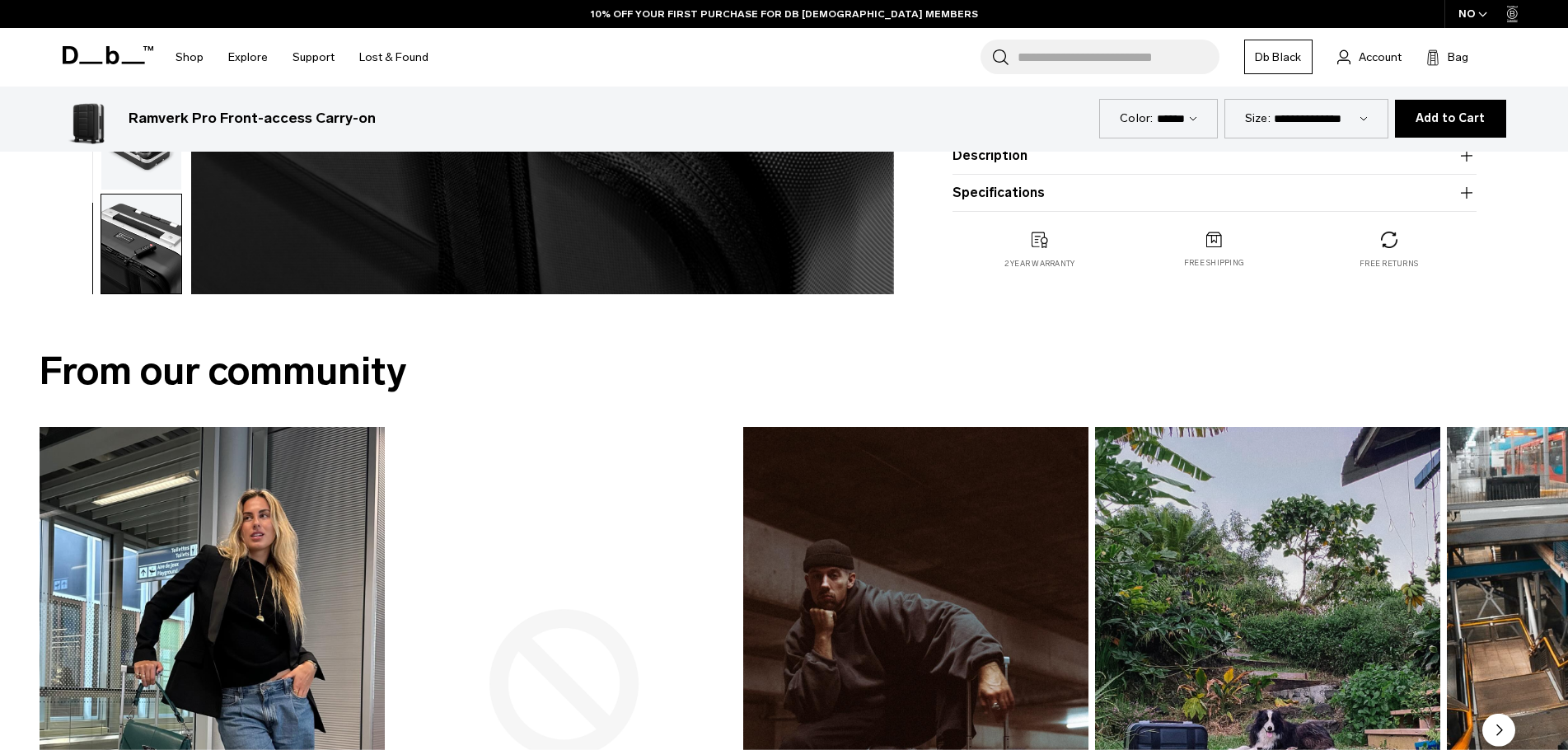
scroll to position [494, 0]
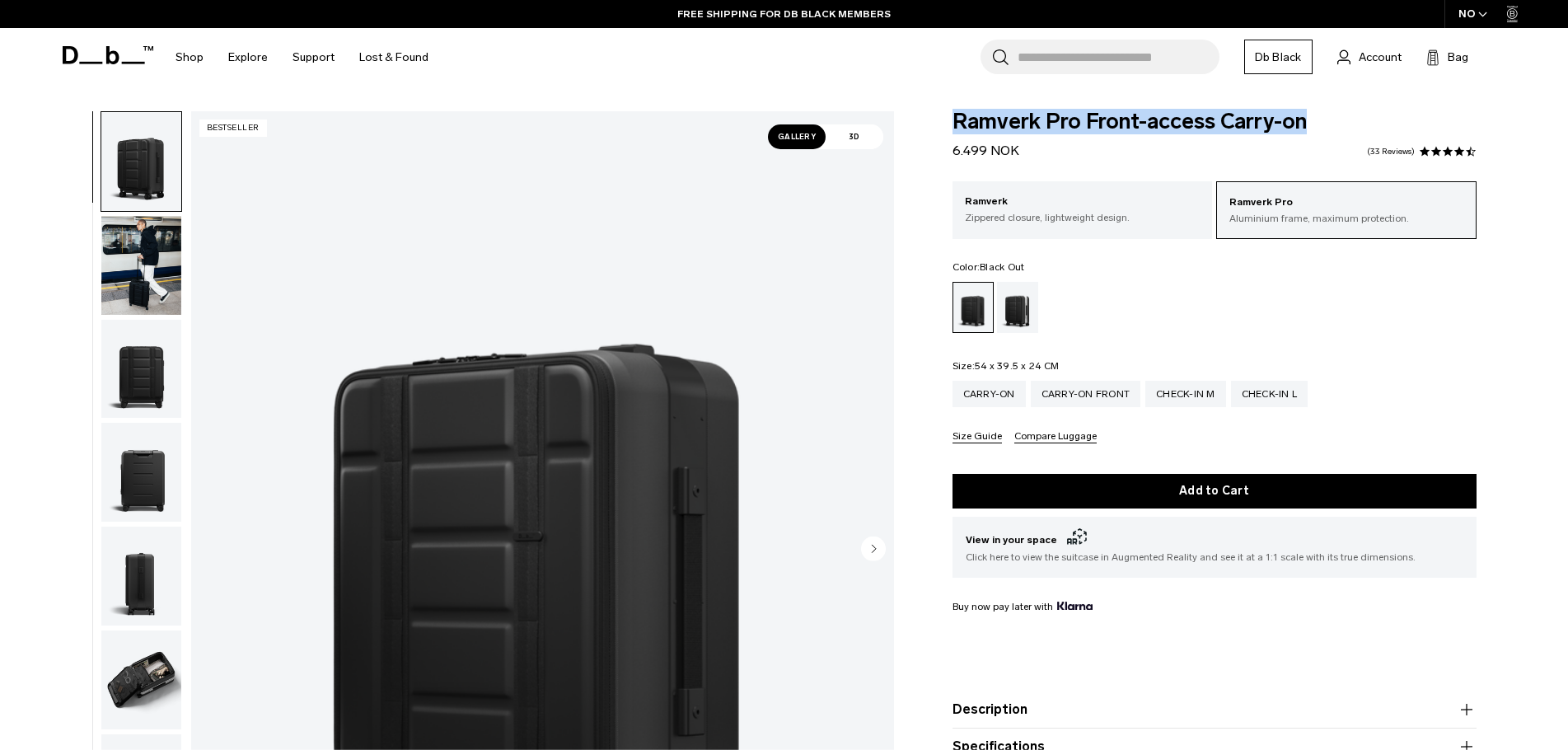
drag, startPoint x: 954, startPoint y: 118, endPoint x: 1306, endPoint y: 128, distance: 352.1
click at [1306, 128] on span "Ramverk Pro Front-access Carry-on" at bounding box center [1215, 122] width 524 height 21
